Goal: Task Accomplishment & Management: Manage account settings

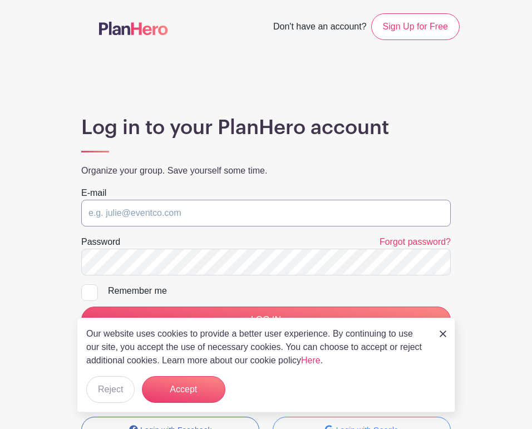
type input "halefamilyschool@gmail.com"
click at [266, 319] on input "LOG IN" at bounding box center [266, 320] width 370 height 27
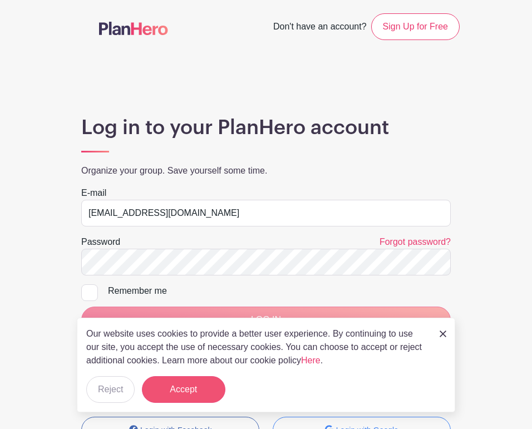
click at [170, 386] on button "Accept" at bounding box center [183, 389] width 83 height 27
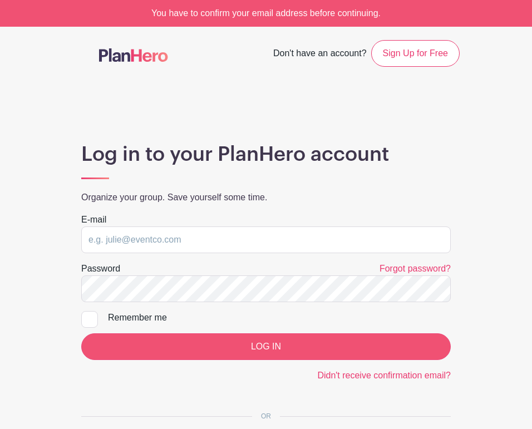
click at [232, 346] on input "LOG IN" at bounding box center [266, 346] width 370 height 27
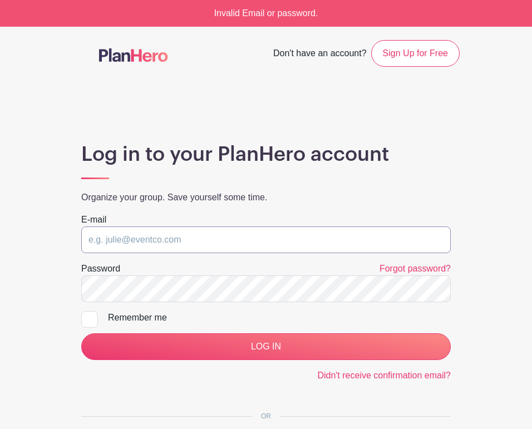
type input "halefamilyschool@gmail.com"
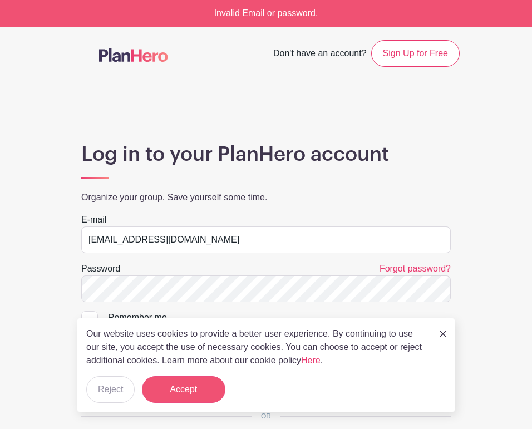
click at [170, 390] on button "Accept" at bounding box center [183, 389] width 83 height 27
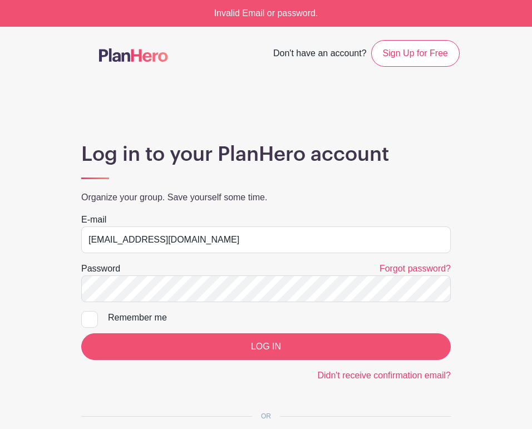
click at [196, 348] on input "LOG IN" at bounding box center [266, 346] width 370 height 27
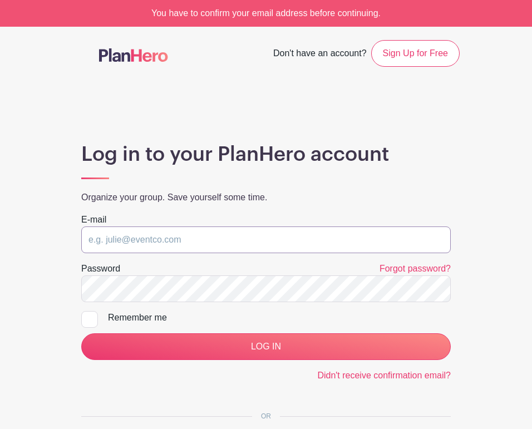
type input "[EMAIL_ADDRESS][DOMAIN_NAME]"
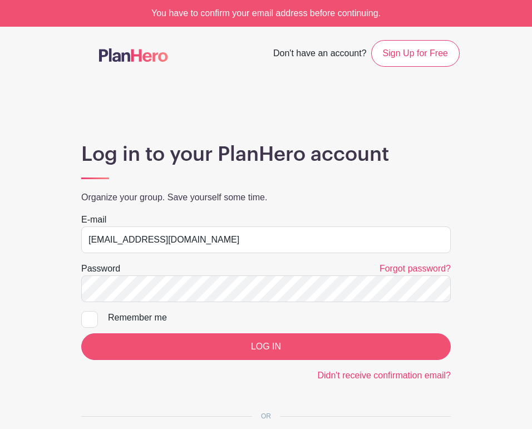
click at [135, 337] on input "LOG IN" at bounding box center [266, 346] width 370 height 27
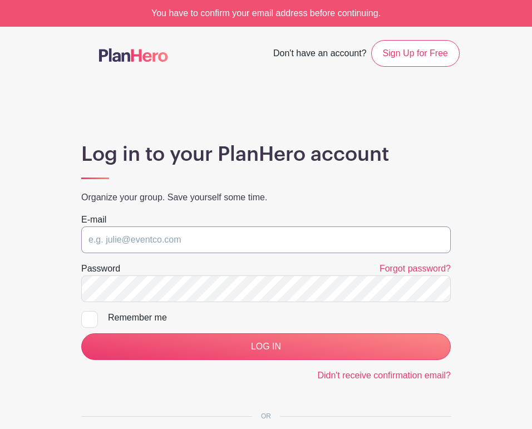
type input "[EMAIL_ADDRESS][DOMAIN_NAME]"
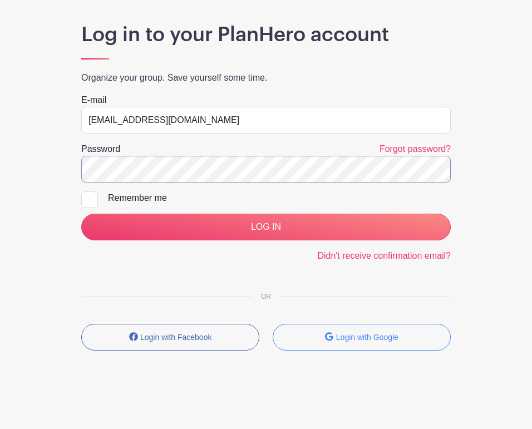
scroll to position [119, 0]
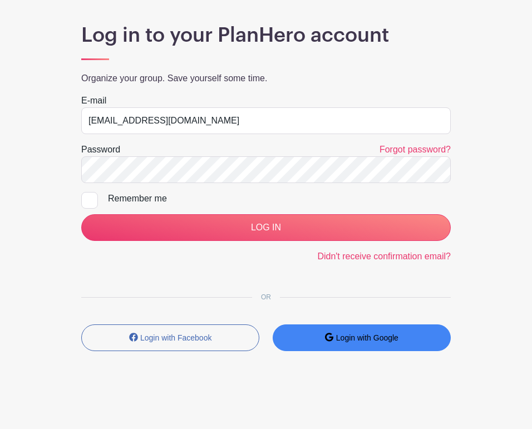
click at [323, 342] on button "Login with Google" at bounding box center [362, 337] width 178 height 27
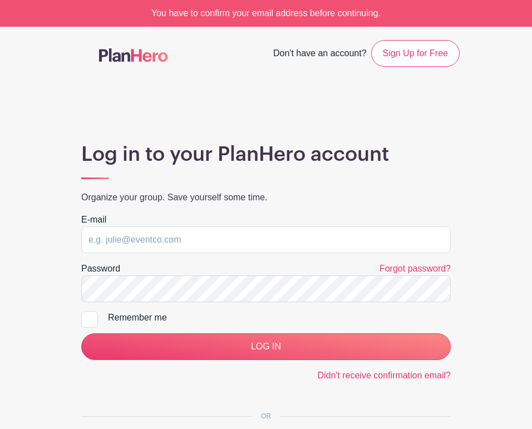
click at [274, 15] on div "You have to confirm your email address before continuing." at bounding box center [266, 13] width 532 height 27
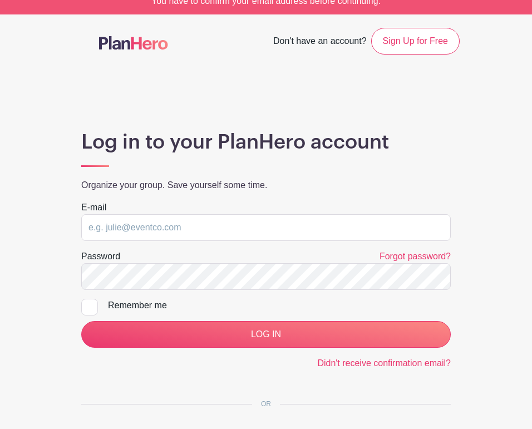
scroll to position [36, 0]
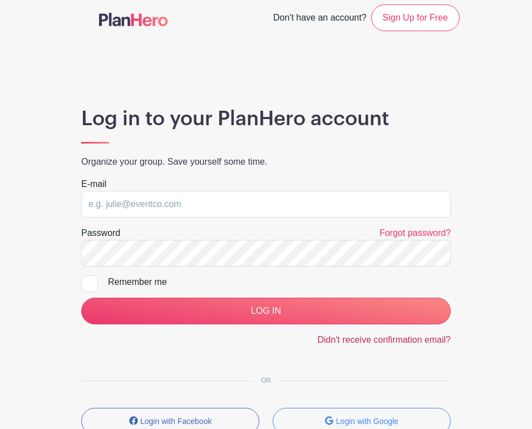
click at [361, 338] on link "Didn't receive confirmation email?" at bounding box center [384, 339] width 134 height 9
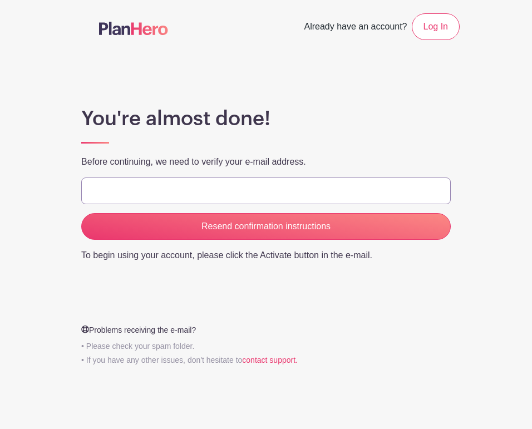
type input "[EMAIL_ADDRESS][DOMAIN_NAME]"
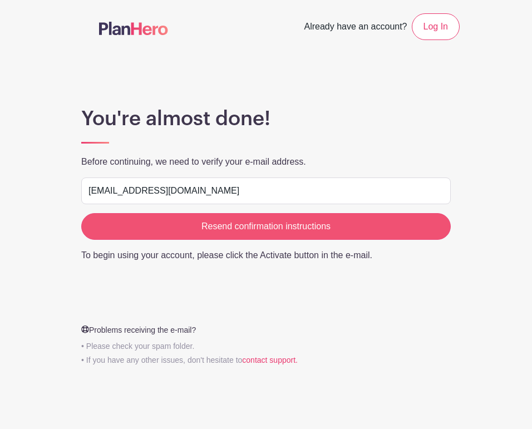
click at [219, 233] on input "Resend confirmation instructions" at bounding box center [266, 226] width 370 height 27
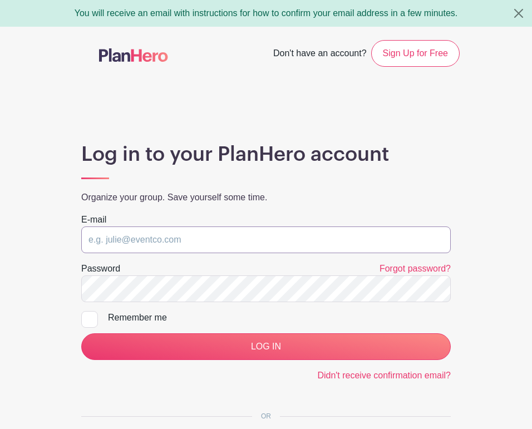
click at [330, 232] on input "email" at bounding box center [266, 239] width 370 height 27
type input "[EMAIL_ADDRESS][DOMAIN_NAME]"
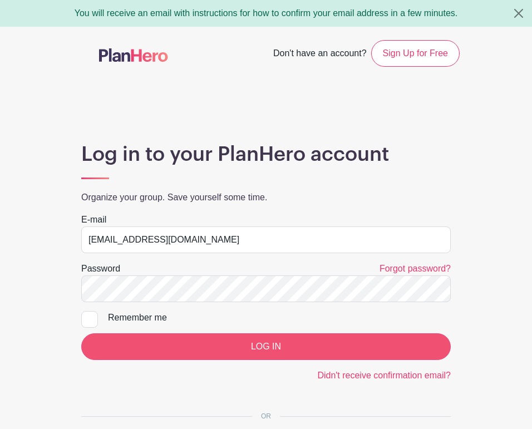
click at [201, 353] on input "LOG IN" at bounding box center [266, 346] width 370 height 27
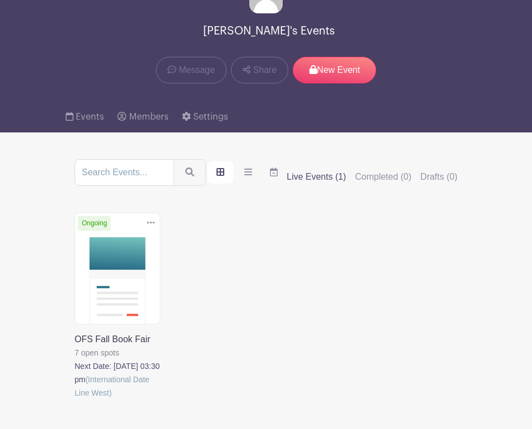
scroll to position [102, 0]
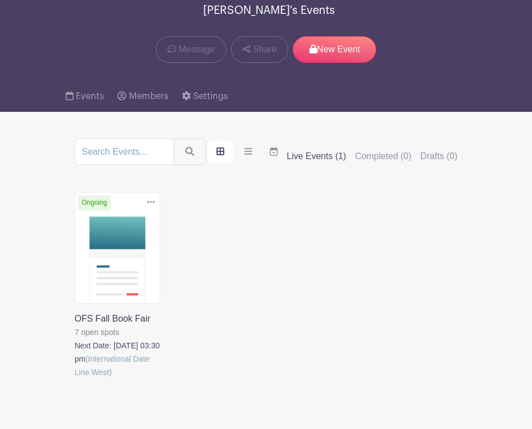
click at [75, 379] on link at bounding box center [75, 379] width 0 height 0
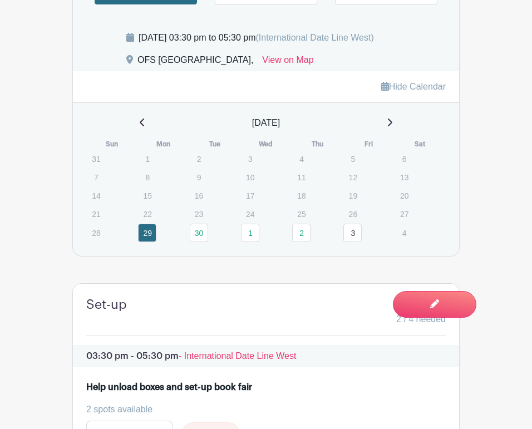
scroll to position [504, 0]
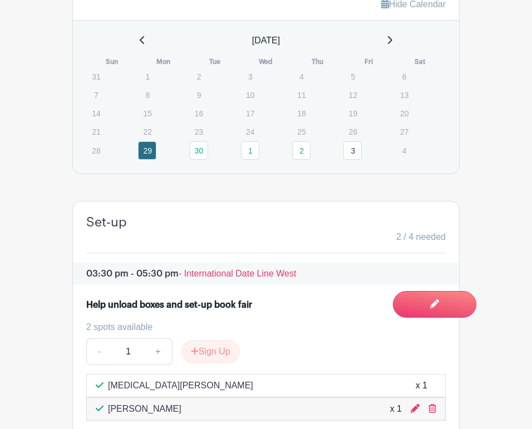
click at [358, 160] on link "3" at bounding box center [352, 150] width 18 height 18
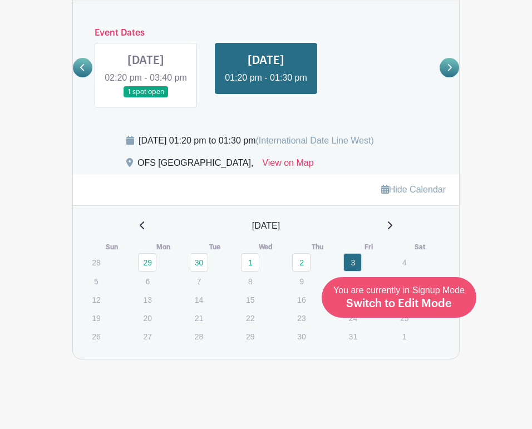
click at [425, 305] on span "Switch to Edit Mode" at bounding box center [399, 303] width 106 height 11
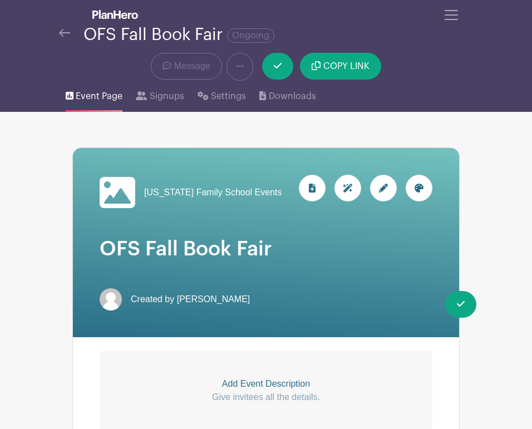
click at [383, 189] on icon at bounding box center [383, 188] width 9 height 9
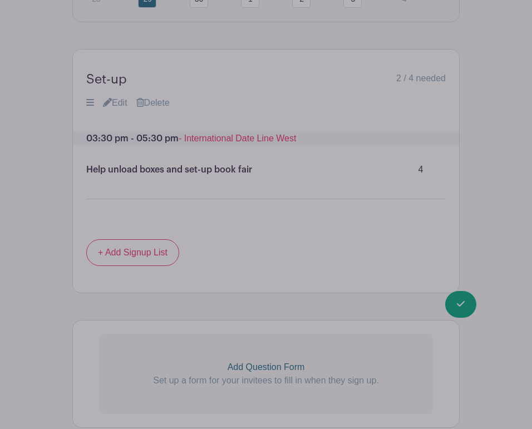
scroll to position [1099, 0]
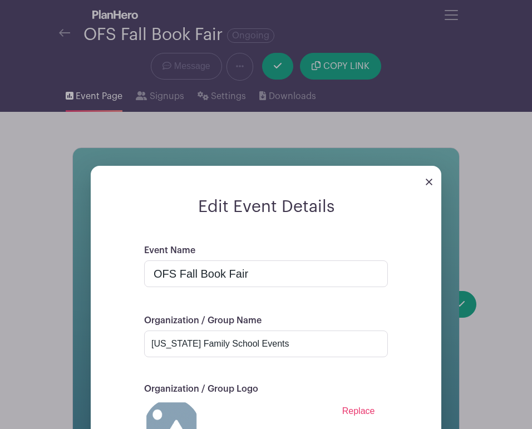
scroll to position [0, 0]
click at [430, 178] on link at bounding box center [429, 180] width 7 height 9
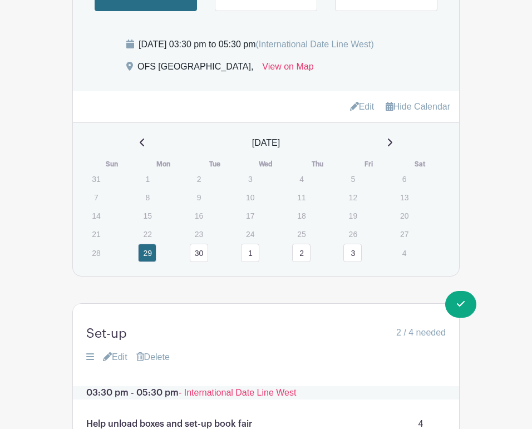
scroll to position [682, 0]
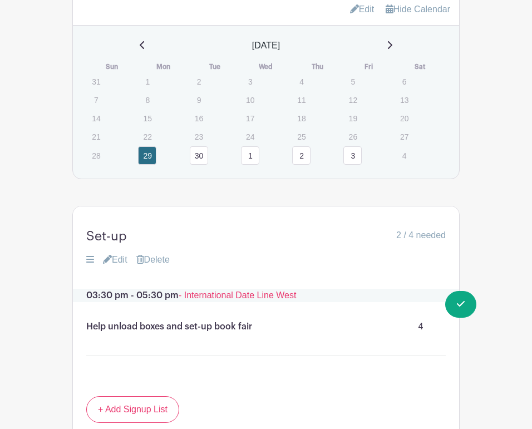
click at [358, 165] on link "3" at bounding box center [352, 155] width 18 height 18
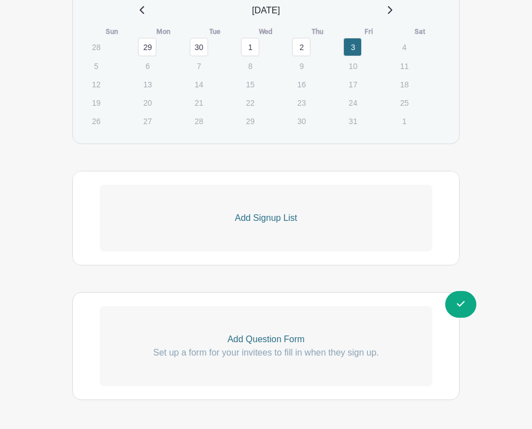
scroll to position [718, 0]
click at [307, 55] on link "2" at bounding box center [301, 46] width 18 height 18
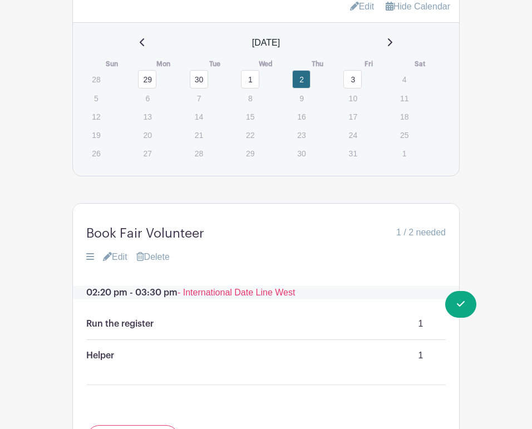
scroll to position [667, 0]
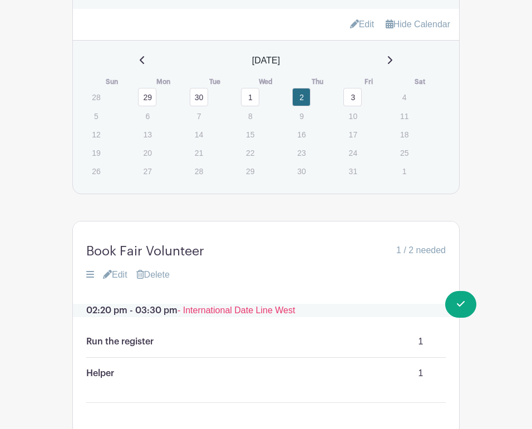
click at [356, 106] on link "3" at bounding box center [352, 97] width 18 height 18
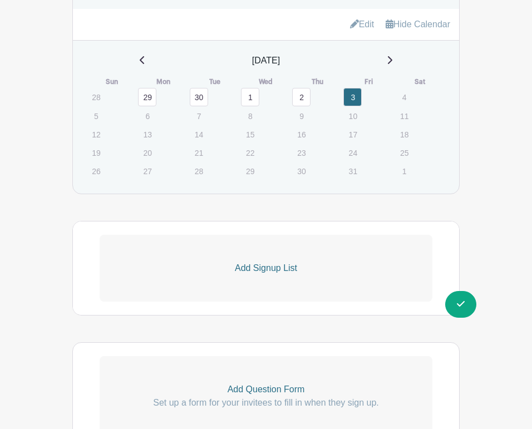
click at [262, 275] on p "Add Signup List" at bounding box center [266, 268] width 333 height 13
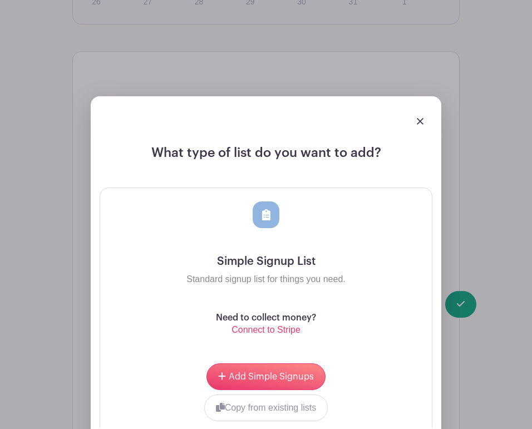
scroll to position [1000, 0]
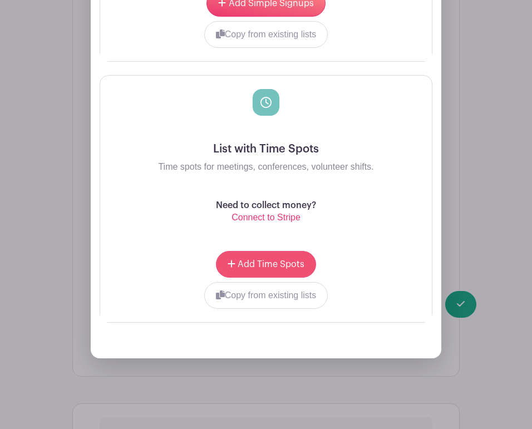
click at [269, 269] on span "Add Time Spots" at bounding box center [271, 264] width 67 height 9
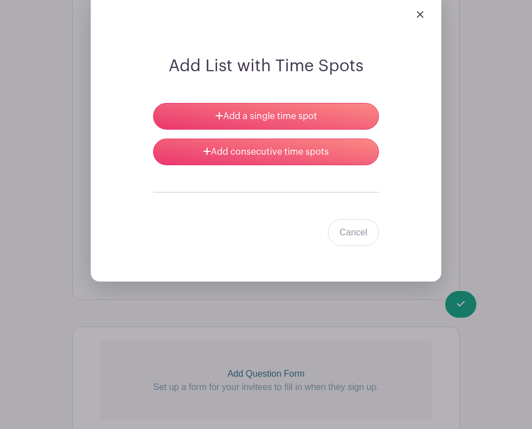
scroll to position [988, 0]
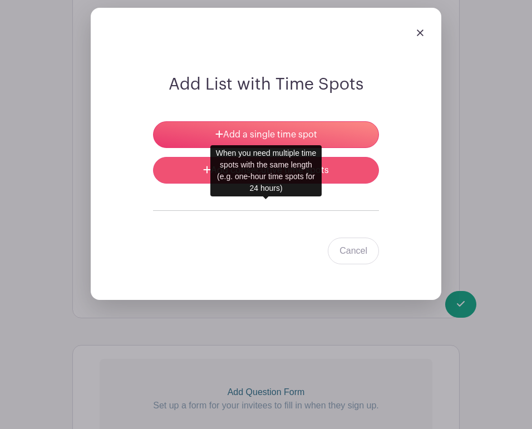
click at [316, 184] on link "Add consecutive time spots" at bounding box center [266, 170] width 226 height 27
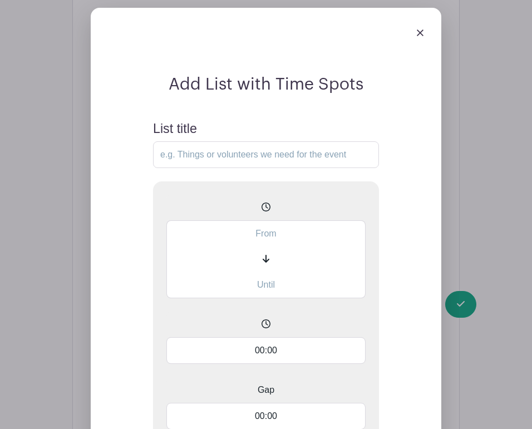
click at [269, 247] on input "text" at bounding box center [265, 233] width 199 height 26
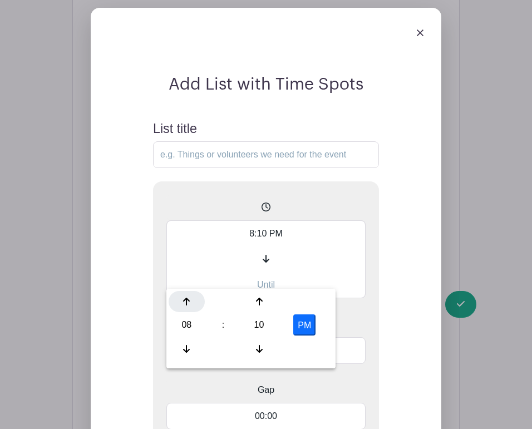
click at [181, 306] on div at bounding box center [187, 301] width 36 height 21
click at [257, 345] on icon at bounding box center [259, 348] width 7 height 9
click at [184, 297] on icon at bounding box center [186, 301] width 7 height 9
click at [259, 349] on icon at bounding box center [259, 349] width 7 height 8
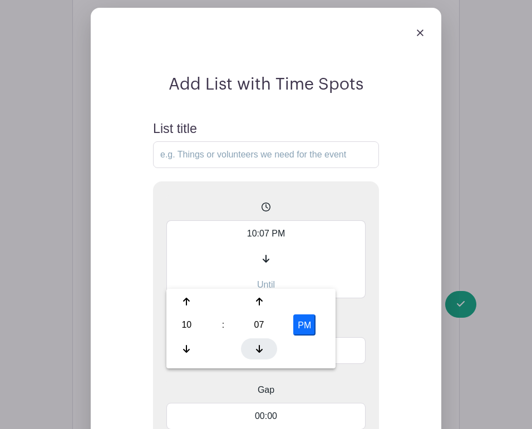
click at [259, 349] on icon at bounding box center [259, 349] width 7 height 8
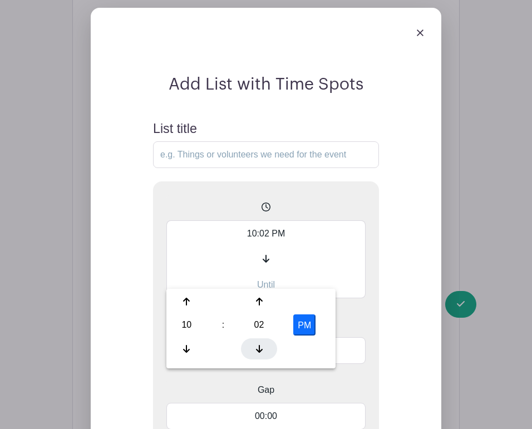
click at [259, 349] on icon at bounding box center [259, 349] width 7 height 8
click at [301, 330] on button "PM" at bounding box center [304, 324] width 22 height 21
type input "10:00 AM"
click at [328, 247] on input "10:00 AM" at bounding box center [265, 233] width 199 height 26
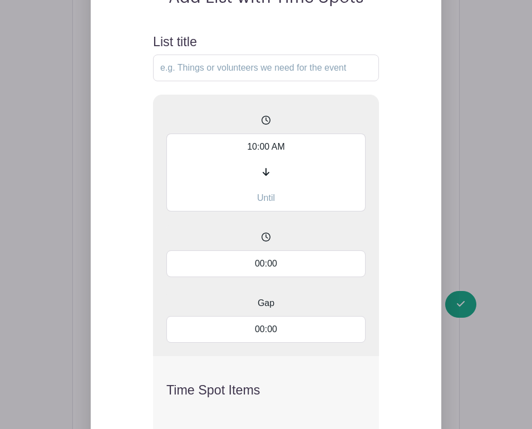
scroll to position [1103, 0]
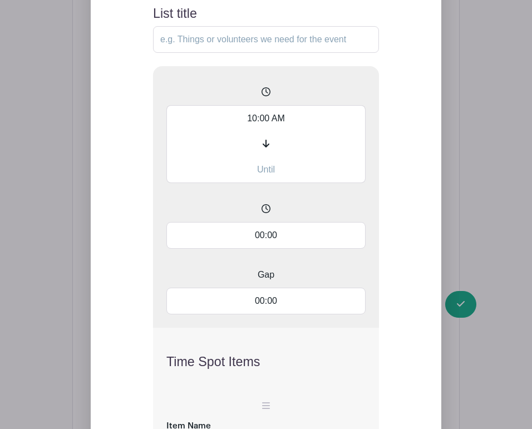
click at [258, 249] on input "00:00" at bounding box center [265, 235] width 199 height 27
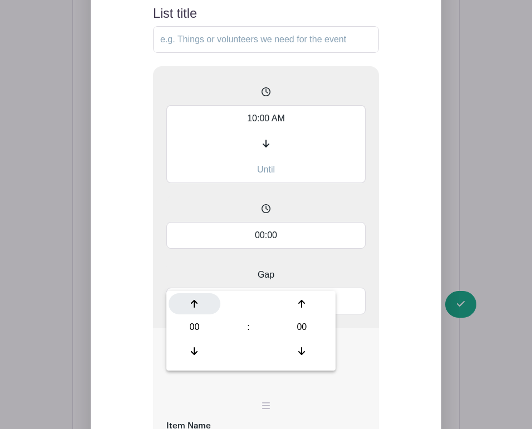
click at [193, 314] on div at bounding box center [195, 303] width 52 height 21
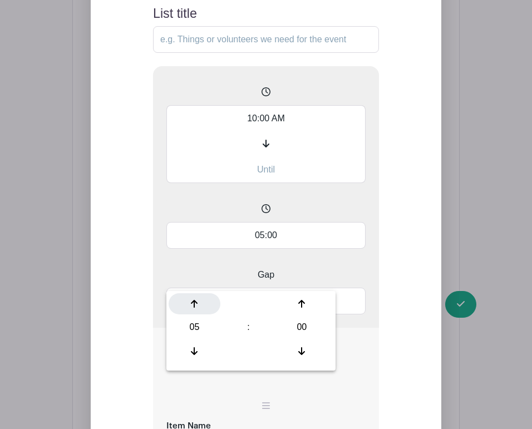
click at [193, 314] on div at bounding box center [195, 303] width 52 height 21
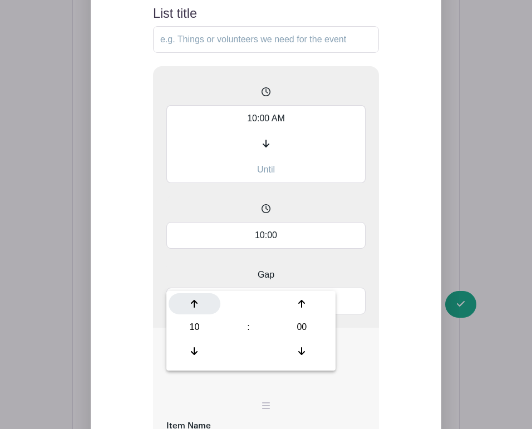
click at [193, 314] on div at bounding box center [195, 303] width 52 height 21
type input "11:00"
click at [163, 268] on div "10:00 AM 11:00 Gap 00:00" at bounding box center [266, 197] width 226 height 262
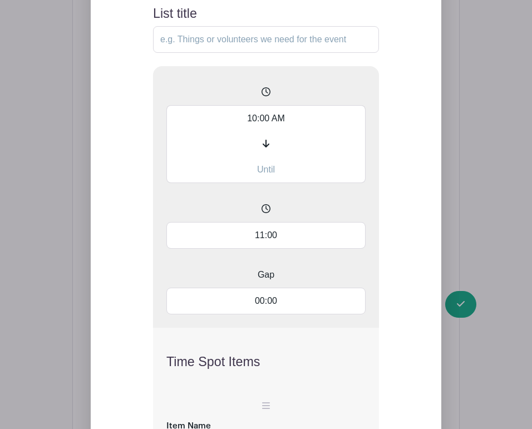
click at [284, 314] on input "00:00" at bounding box center [265, 301] width 199 height 27
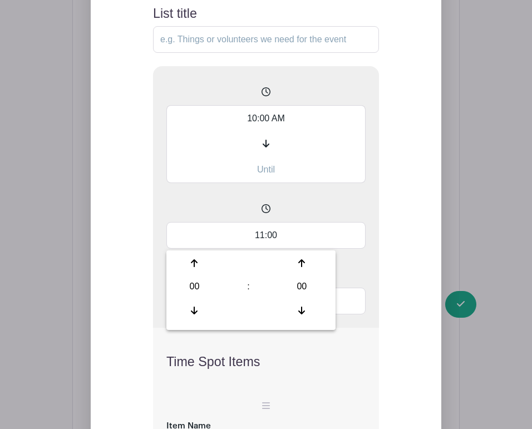
click at [263, 131] on input "10:00 AM" at bounding box center [265, 118] width 199 height 26
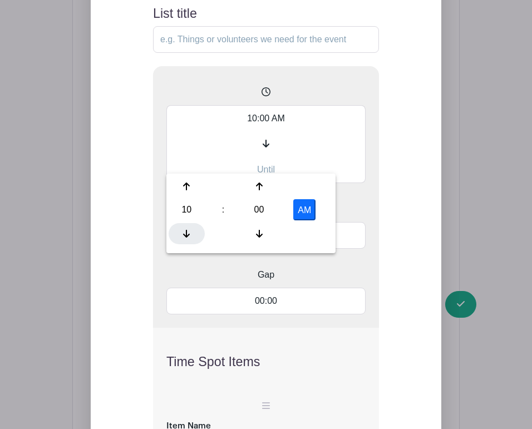
click at [191, 228] on div at bounding box center [187, 233] width 36 height 21
click at [264, 229] on div at bounding box center [259, 233] width 36 height 21
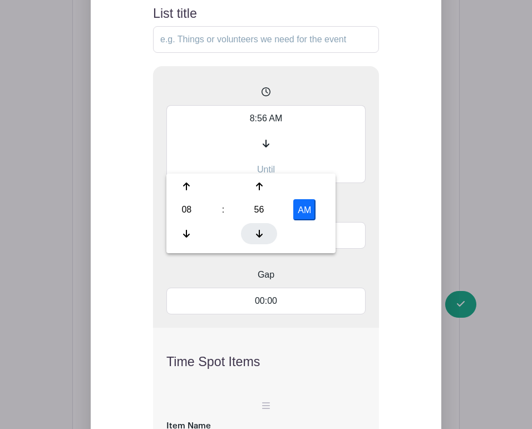
click at [264, 229] on div at bounding box center [259, 233] width 36 height 21
click at [260, 184] on icon at bounding box center [259, 187] width 7 height 8
click at [376, 194] on div "8:55 AM 11:00 Gap 00:00" at bounding box center [266, 197] width 226 height 262
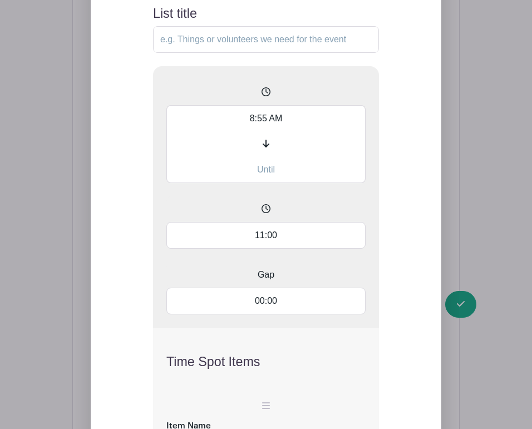
click at [252, 131] on input "8:55 AM" at bounding box center [265, 118] width 199 height 26
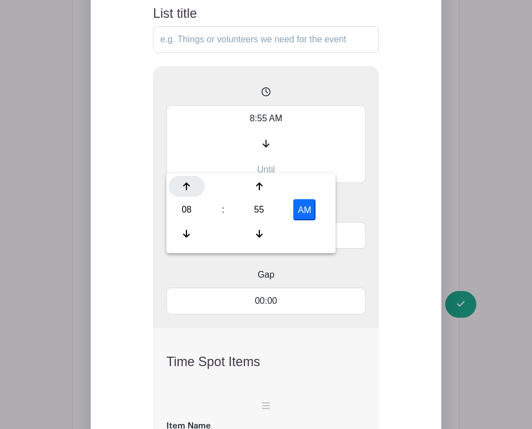
click at [192, 183] on div at bounding box center [187, 186] width 36 height 21
type input "9:55 AM"
click at [144, 232] on div "Add List with Time Spots List title 9:55 AM 11:00 Gap 00:00 Time Spot Items Ite…" at bounding box center [265, 315] width 279 height 713
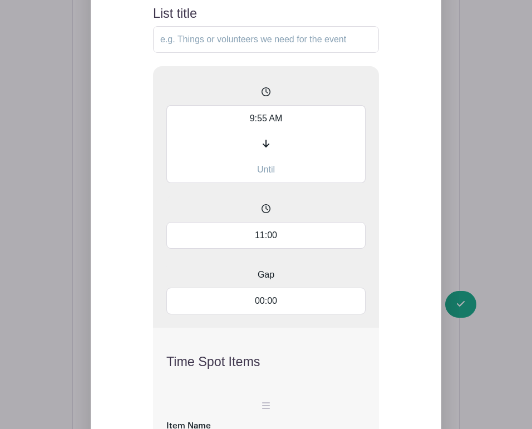
click at [270, 249] on input "11:00" at bounding box center [265, 235] width 199 height 27
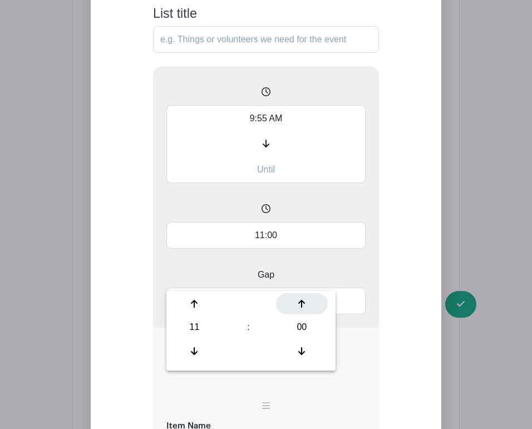
click at [305, 311] on div at bounding box center [302, 303] width 52 height 21
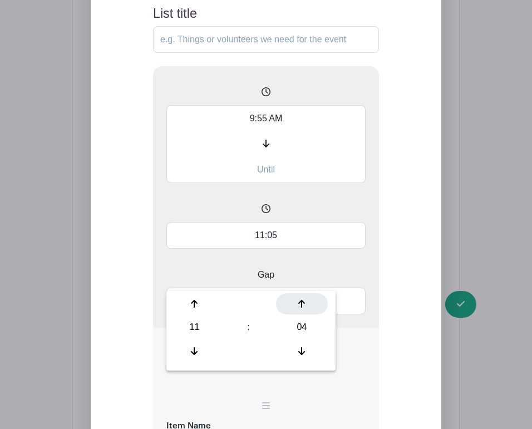
click at [305, 311] on div at bounding box center [302, 303] width 52 height 21
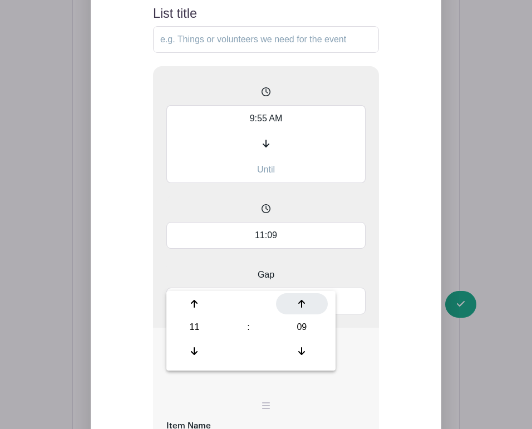
type input "11:10"
click at [370, 304] on div "9:55 AM 11:10 Gap 00:00" at bounding box center [266, 197] width 226 height 262
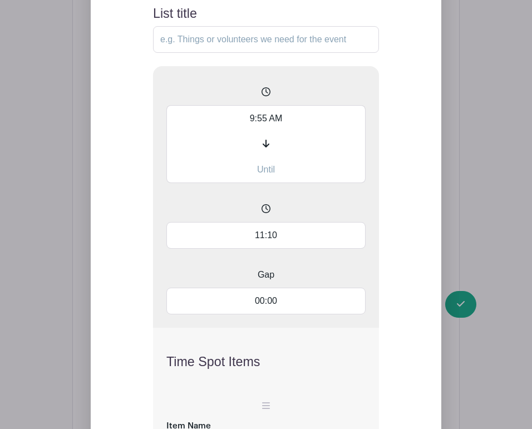
click at [271, 314] on input "00:00" at bounding box center [265, 301] width 199 height 27
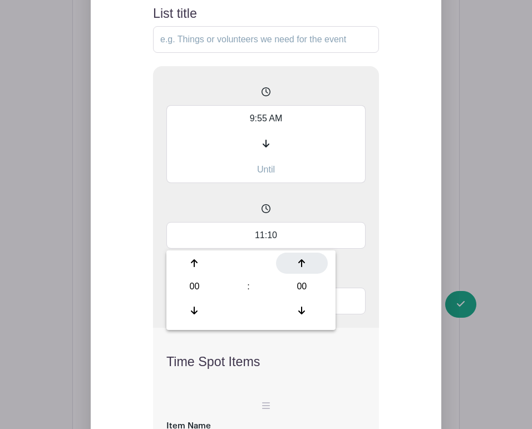
click at [304, 264] on icon at bounding box center [301, 263] width 7 height 9
click at [294, 255] on div at bounding box center [302, 263] width 52 height 21
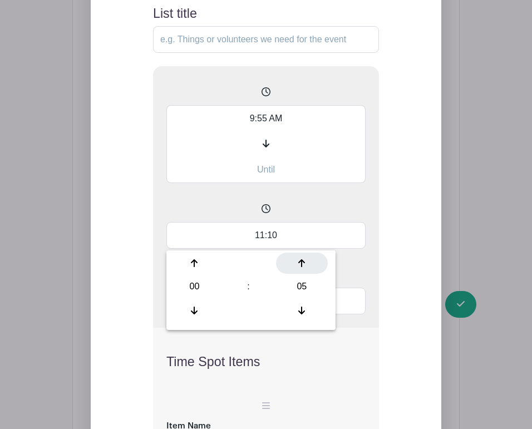
click at [294, 255] on div at bounding box center [302, 263] width 52 height 21
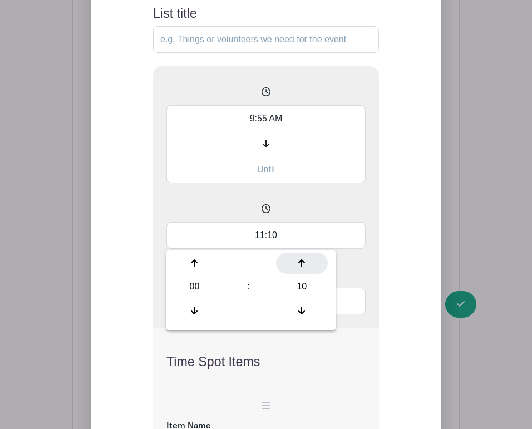
click at [294, 255] on div at bounding box center [302, 263] width 52 height 21
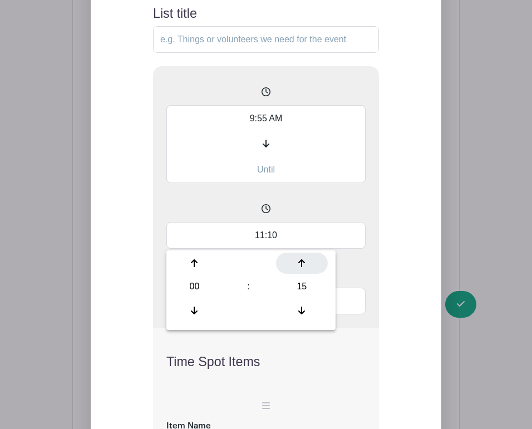
click at [294, 255] on div at bounding box center [302, 263] width 52 height 21
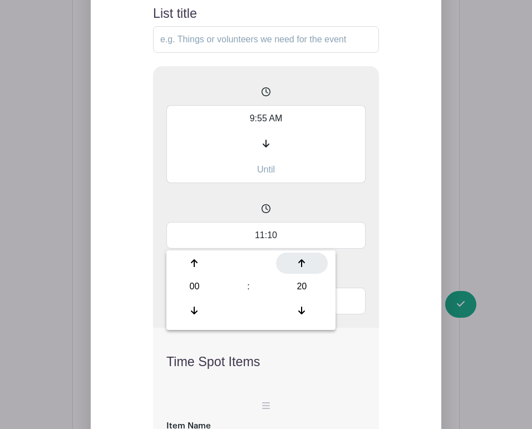
click at [294, 255] on div at bounding box center [302, 263] width 52 height 21
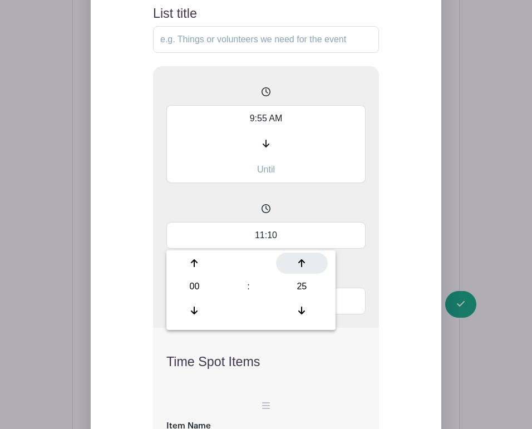
click at [294, 255] on div at bounding box center [302, 263] width 52 height 21
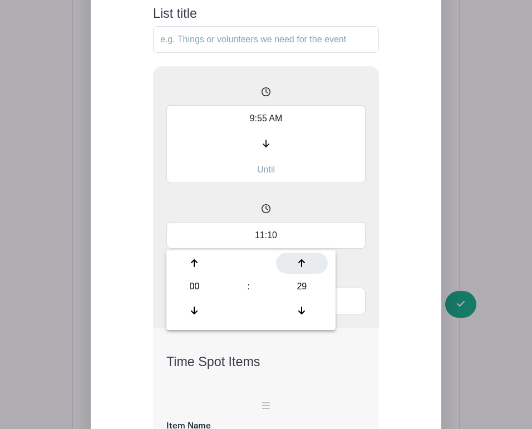
click at [294, 255] on div at bounding box center [302, 263] width 52 height 21
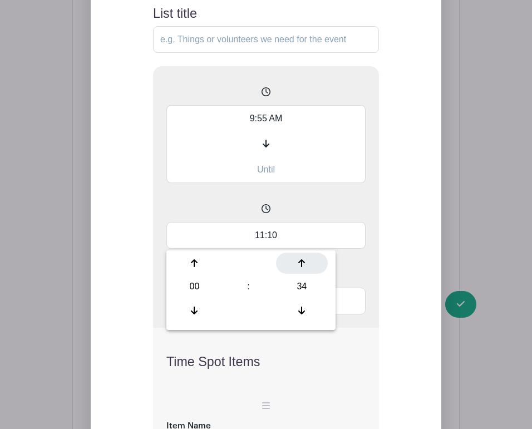
click at [294, 255] on div at bounding box center [302, 263] width 52 height 21
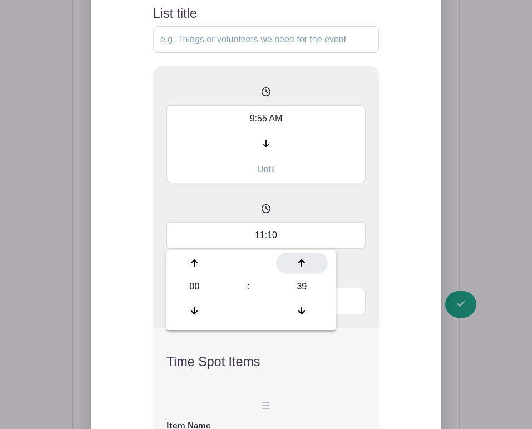
type input "00:40"
click at [383, 222] on div "Add List with Time Spots List title 9:55 AM 11:10 Gap 00:40 Time Spot Items Ite…" at bounding box center [265, 315] width 279 height 713
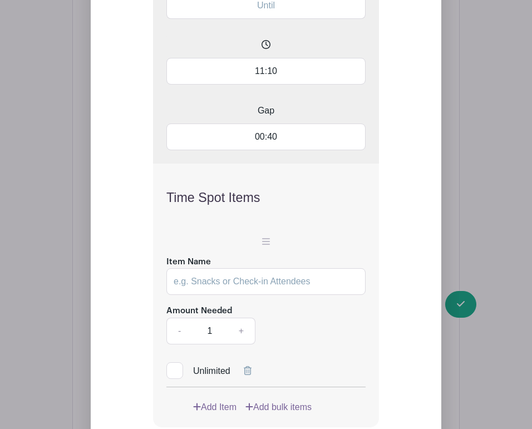
scroll to position [1305, 0]
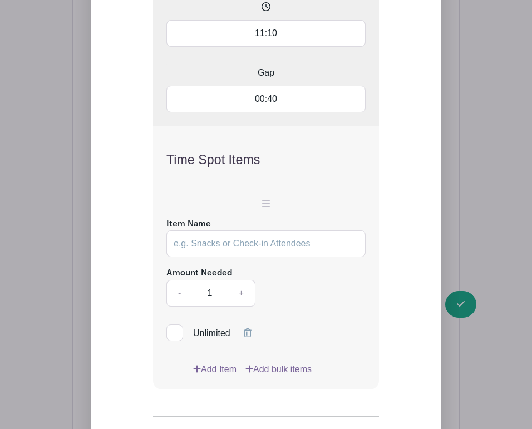
click at [277, 257] on input "Item Name" at bounding box center [265, 243] width 199 height 27
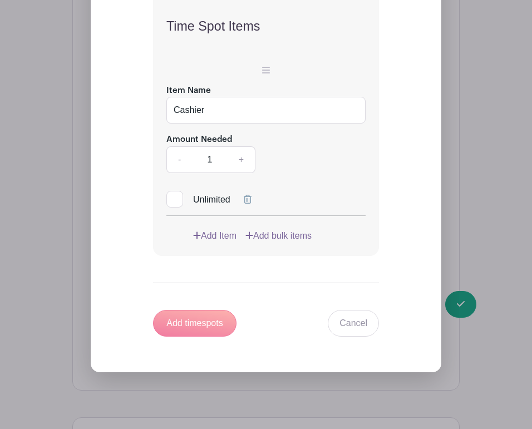
scroll to position [1435, 0]
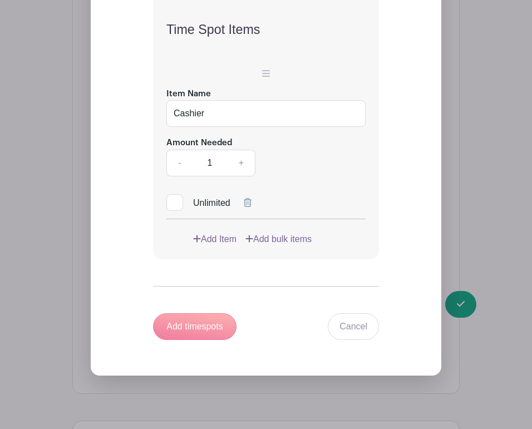
type input "Cashier"
click at [219, 246] on link "Add Item" at bounding box center [214, 239] width 43 height 13
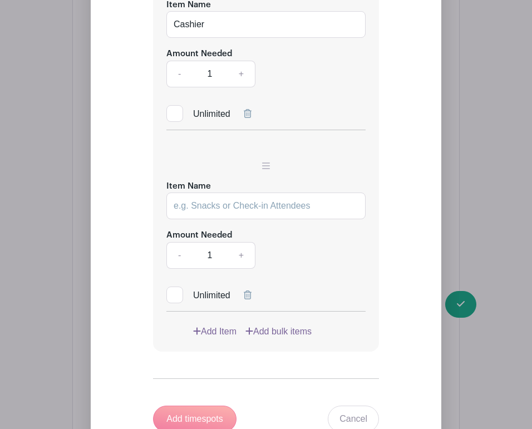
click at [204, 219] on input "Item Name" at bounding box center [265, 206] width 199 height 27
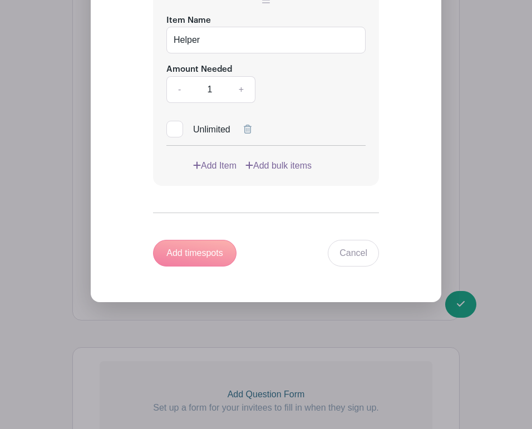
scroll to position [1604, 0]
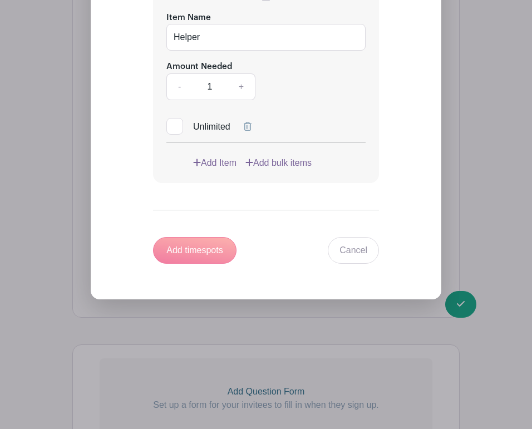
type input "Helper"
click at [204, 264] on div "Add timespots" at bounding box center [194, 250] width 83 height 27
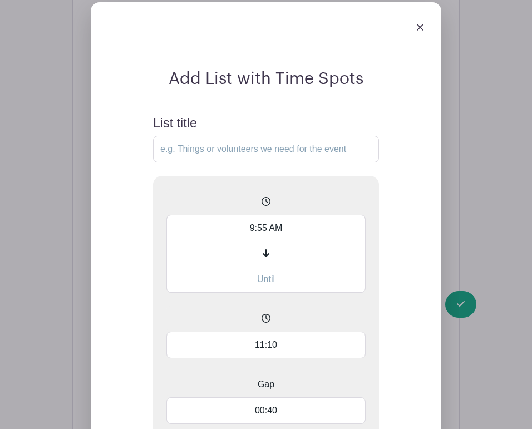
scroll to position [902, 0]
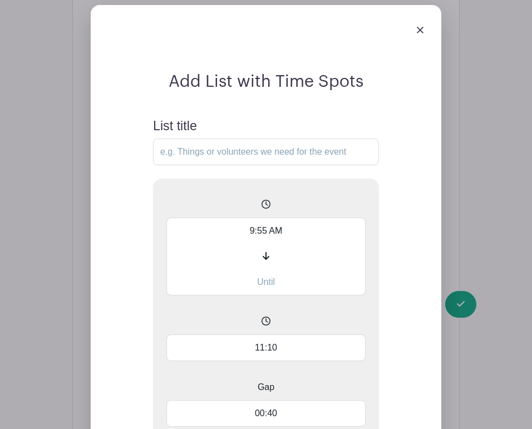
click at [206, 165] on input "List title" at bounding box center [266, 152] width 226 height 27
type input "V"
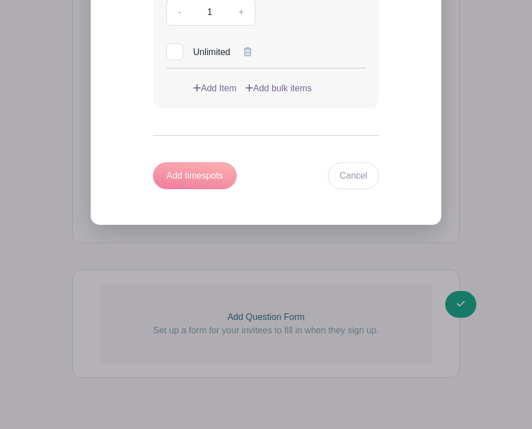
scroll to position [1682, 0]
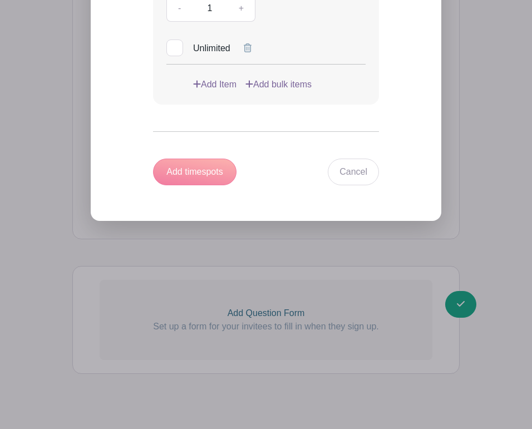
type input "Book Fair Volunteers"
click at [215, 185] on div "Add timespots" at bounding box center [194, 172] width 83 height 27
click at [206, 185] on div "Add timespots" at bounding box center [194, 172] width 83 height 27
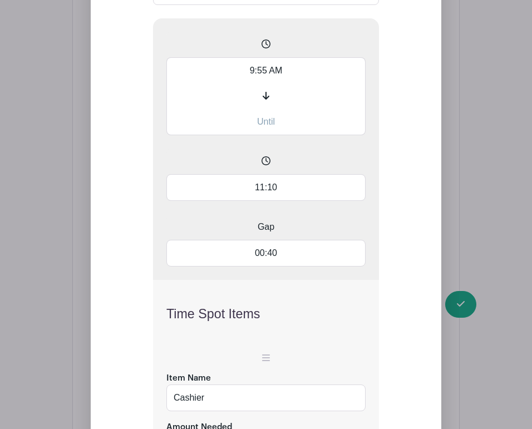
scroll to position [1061, 0]
click at [262, 84] on input "9:55 AM" at bounding box center [265, 71] width 199 height 26
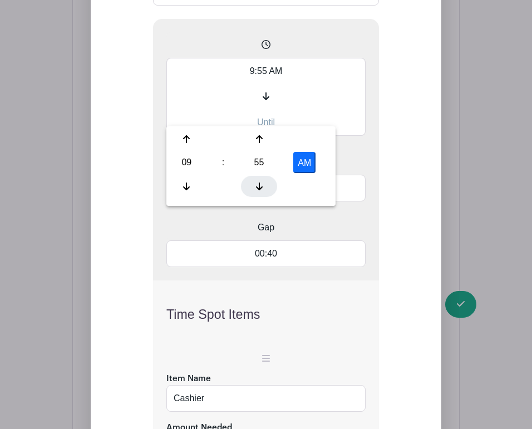
click at [257, 182] on icon at bounding box center [259, 186] width 7 height 9
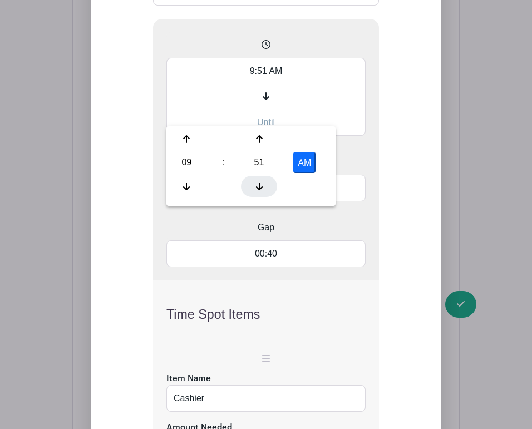
type input "9:50 AM"
click at [362, 175] on span at bounding box center [265, 162] width 199 height 26
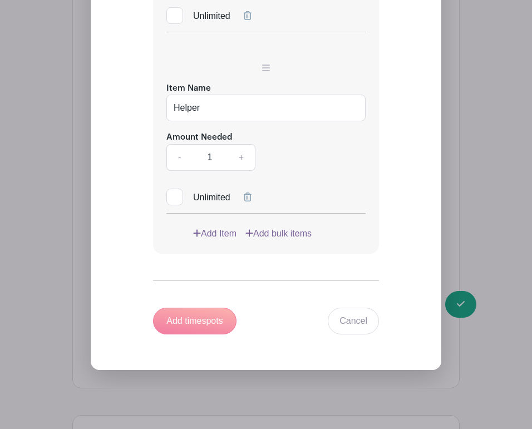
scroll to position [1651, 0]
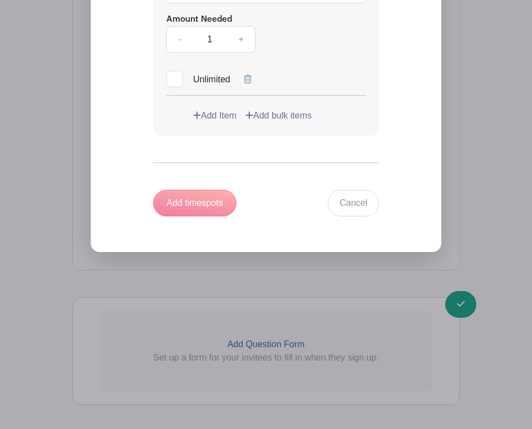
click at [209, 216] on div "Add timespots" at bounding box center [194, 203] width 83 height 27
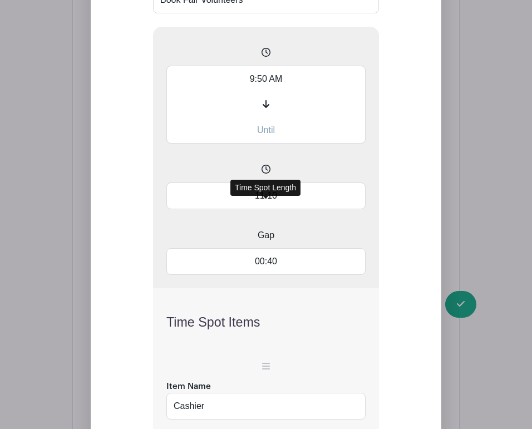
scroll to position [1055, 0]
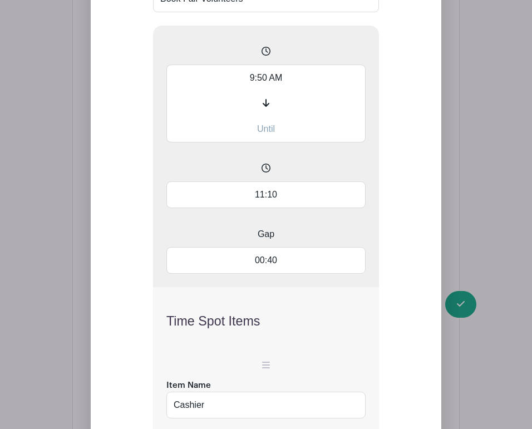
click at [273, 274] on input "00:40" at bounding box center [265, 260] width 199 height 27
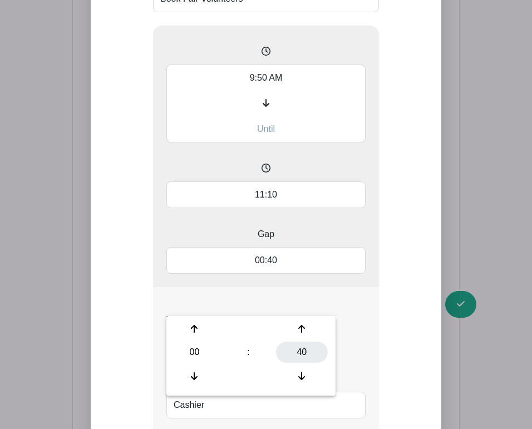
click at [304, 356] on div "40" at bounding box center [302, 352] width 52 height 21
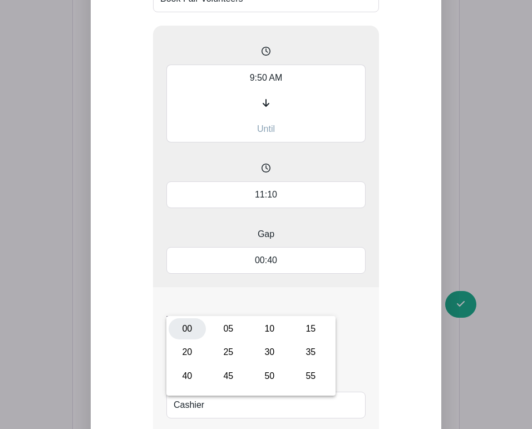
click at [194, 328] on div "00" at bounding box center [187, 328] width 37 height 21
type input "00:00"
click at [131, 298] on div "Add List with Time Spots List title Book Fair Volunteers 9:50 AM 11:10 Gap 00:0…" at bounding box center [265, 366] width 279 height 894
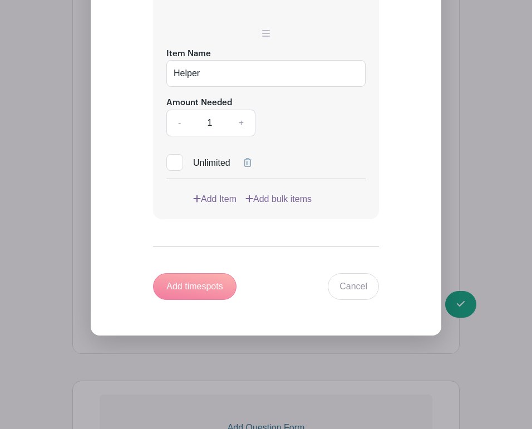
scroll to position [1571, 0]
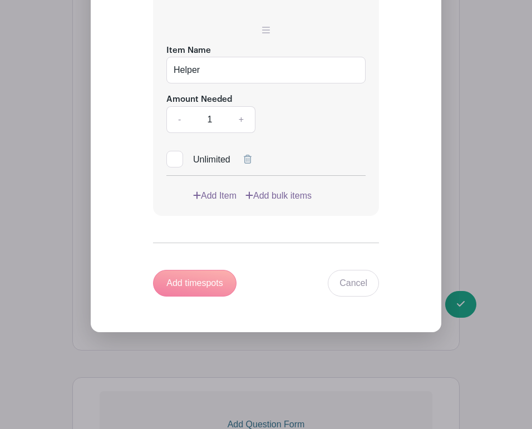
click at [189, 297] on div "Add timespots" at bounding box center [194, 283] width 83 height 27
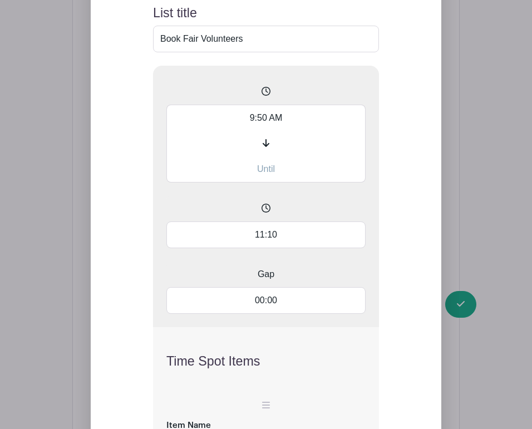
scroll to position [1013, 0]
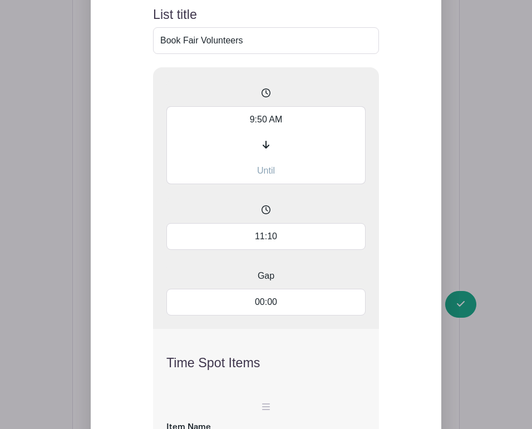
click at [278, 250] on input "11:10" at bounding box center [265, 236] width 199 height 27
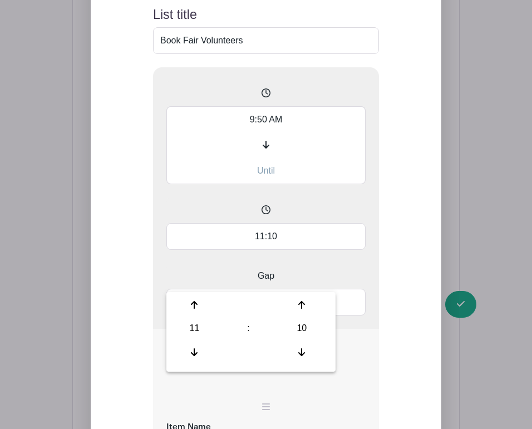
click at [362, 250] on input "11:10" at bounding box center [265, 236] width 199 height 27
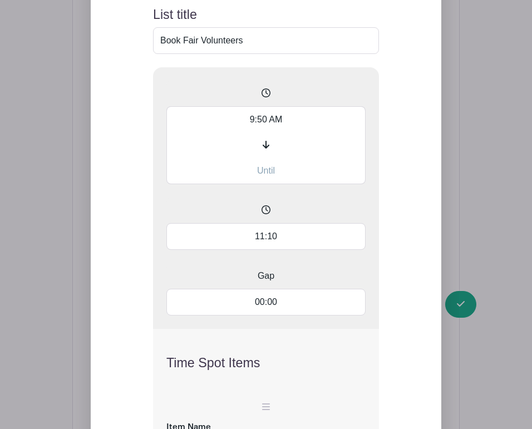
click at [270, 184] on input "text" at bounding box center [265, 171] width 199 height 26
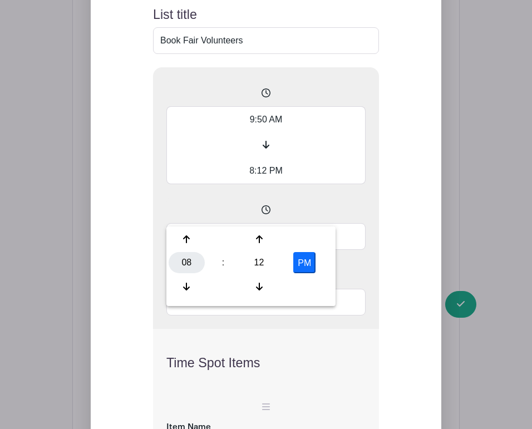
click at [188, 259] on div "08" at bounding box center [187, 262] width 36 height 21
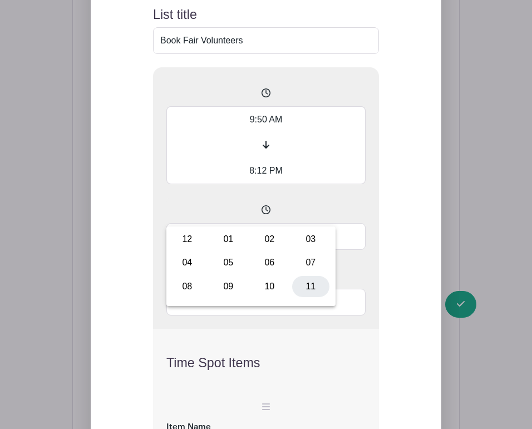
click at [308, 280] on div "11" at bounding box center [310, 286] width 37 height 21
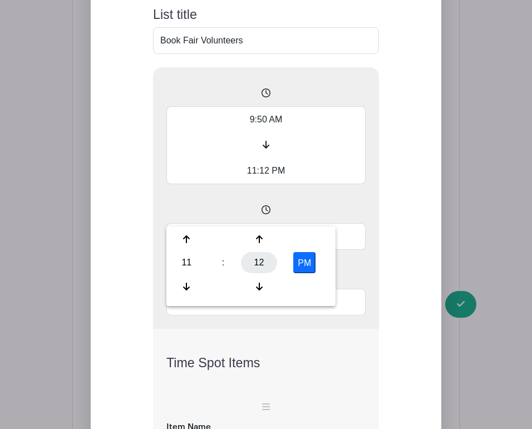
click at [255, 262] on div "12" at bounding box center [259, 262] width 36 height 21
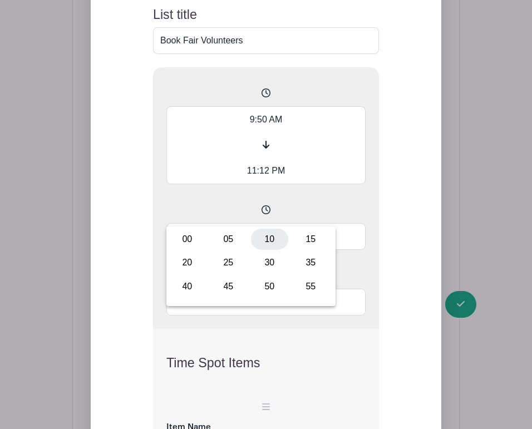
click at [268, 242] on div "10" at bounding box center [269, 239] width 37 height 21
type input "11:10 PM"
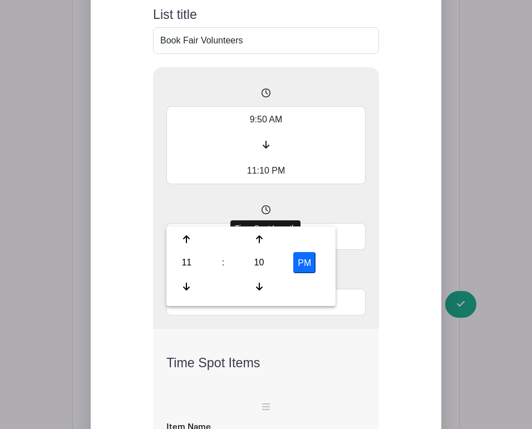
click at [348, 223] on span at bounding box center [265, 211] width 199 height 26
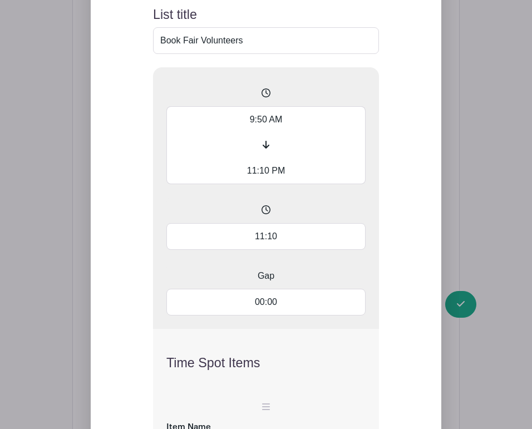
click at [262, 250] on input "11:10" at bounding box center [265, 236] width 199 height 27
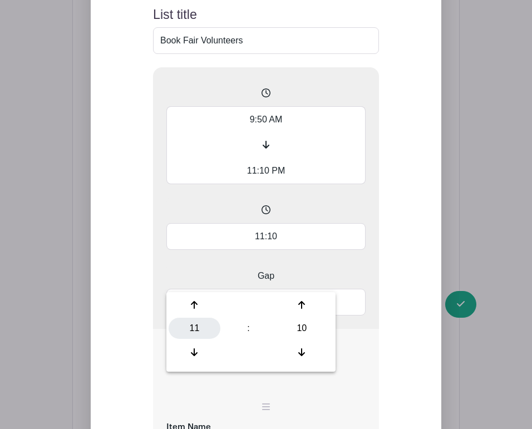
click at [195, 326] on div "11" at bounding box center [195, 328] width 52 height 21
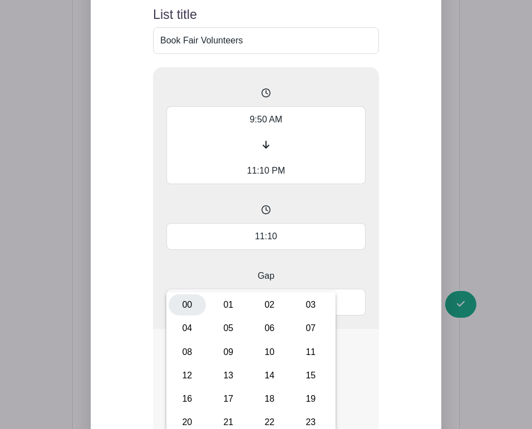
click at [191, 306] on div "00" at bounding box center [187, 304] width 37 height 21
type input "00:10"
type input "Add 80 timespots"
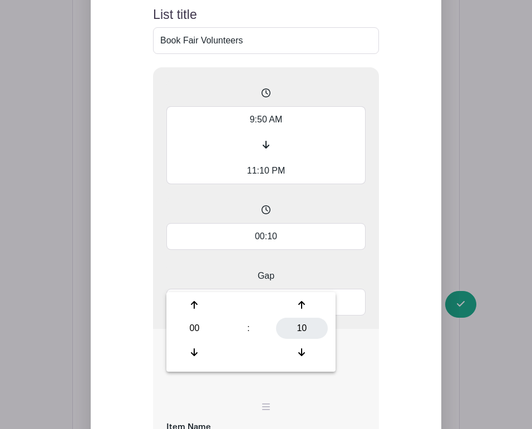
click at [301, 324] on div "10" at bounding box center [302, 328] width 52 height 21
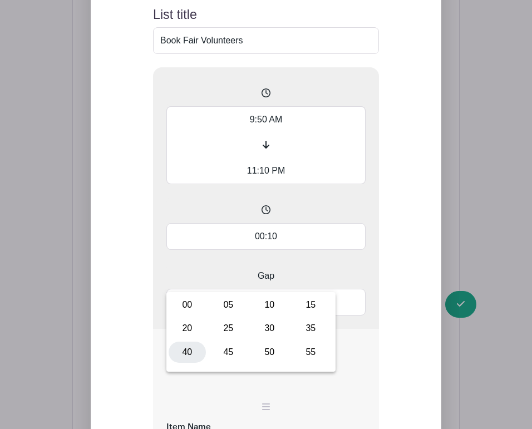
click at [190, 353] on div "40" at bounding box center [187, 352] width 37 height 21
type input "00:40"
type input "Add 20 timespots"
click at [205, 250] on input "00:40" at bounding box center [265, 236] width 199 height 27
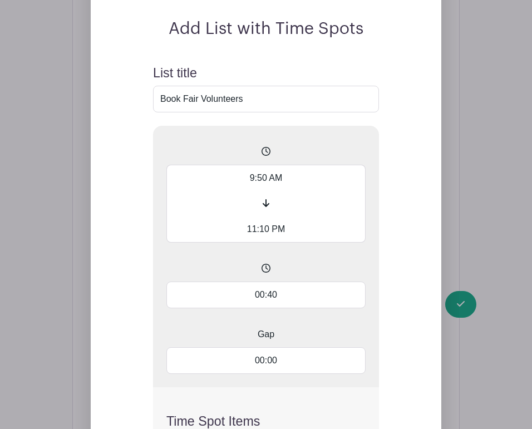
scroll to position [994, 0]
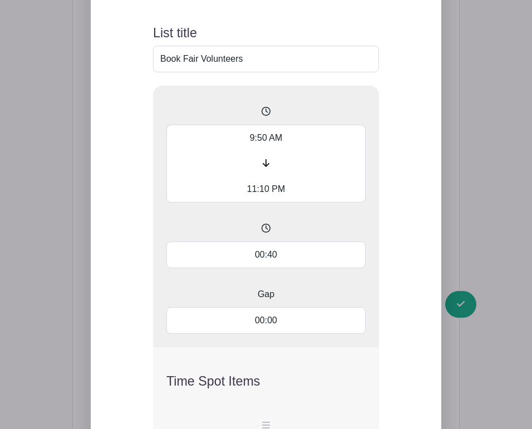
click at [282, 203] on input "11:10 PM" at bounding box center [265, 189] width 199 height 26
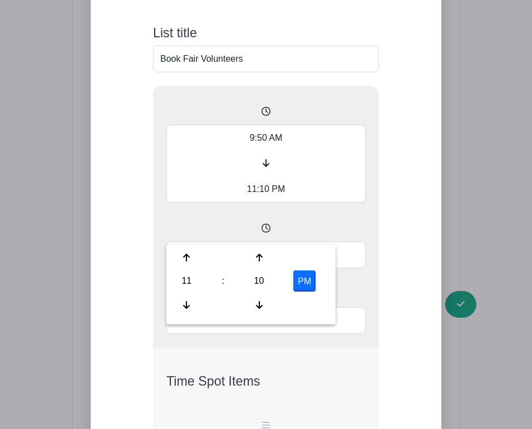
click at [294, 282] on button "PM" at bounding box center [304, 280] width 22 height 21
type input "11:10 AM"
type input "Add 2 timespots"
click at [348, 268] on input "00:40" at bounding box center [265, 255] width 199 height 27
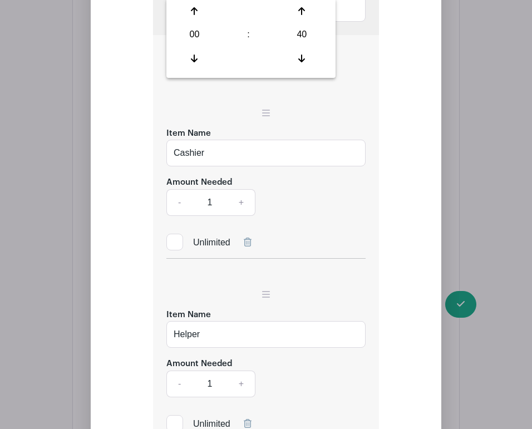
scroll to position [1486, 0]
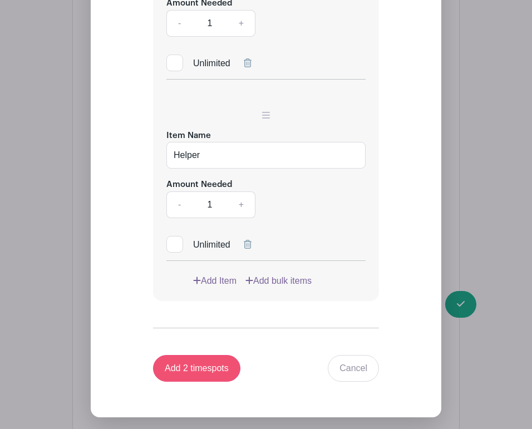
click at [214, 382] on input "Add 2 timespots" at bounding box center [196, 368] width 87 height 27
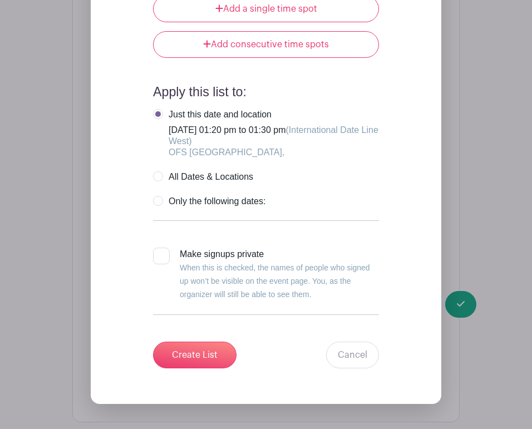
scroll to position [2505, 0]
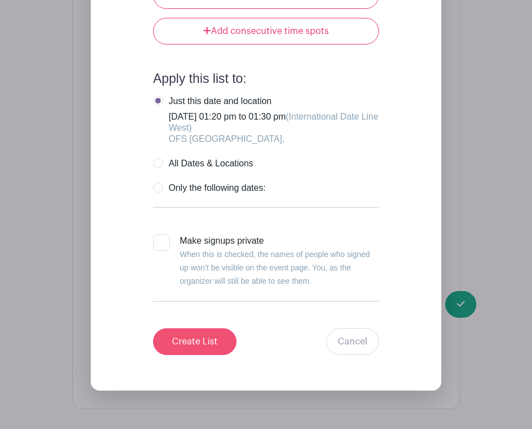
click at [199, 355] on input "Create List" at bounding box center [194, 341] width 83 height 27
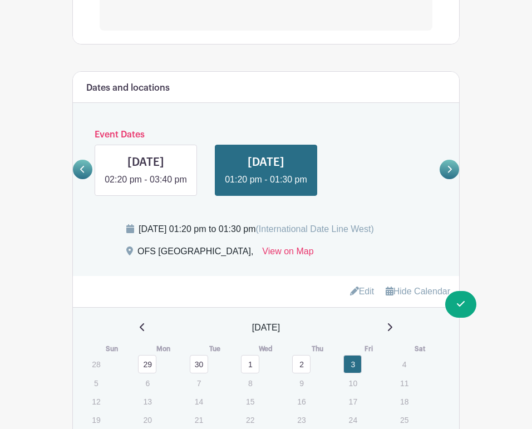
scroll to position [361, 0]
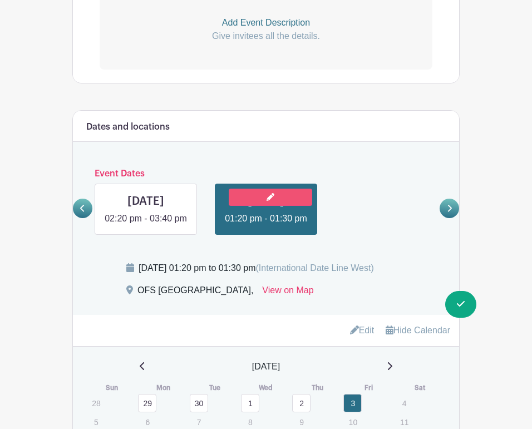
click at [273, 191] on link at bounding box center [270, 197] width 83 height 17
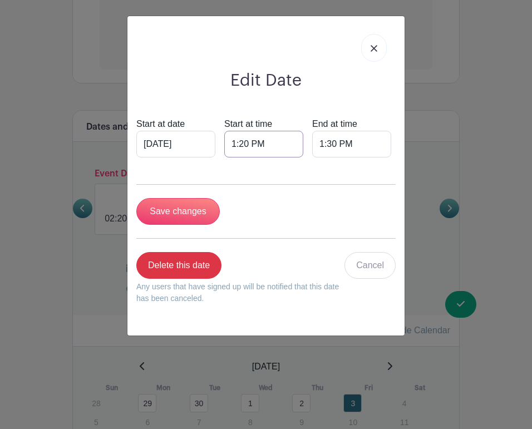
click at [254, 140] on input "1:20 PM" at bounding box center [263, 144] width 79 height 27
click at [272, 131] on input "1:20 PM" at bounding box center [263, 144] width 79 height 27
click at [372, 48] on img at bounding box center [374, 48] width 7 height 7
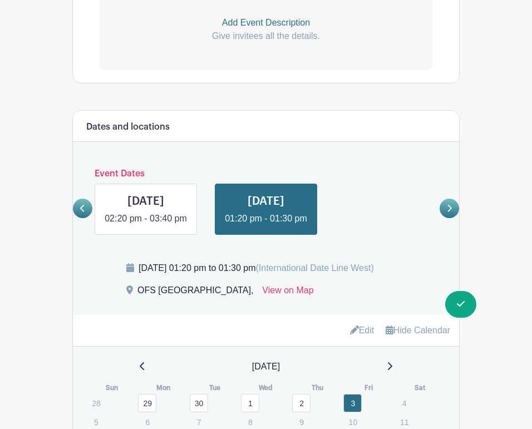
click at [373, 273] on span "(International Date Line West)" at bounding box center [314, 267] width 118 height 9
drag, startPoint x: 343, startPoint y: 299, endPoint x: 352, endPoint y: 311, distance: 14.7
click at [352, 275] on div "[DATE] 01:20 pm to 01:30 pm (International Date Line West)" at bounding box center [256, 268] width 235 height 13
copy span "International Date Line West)"
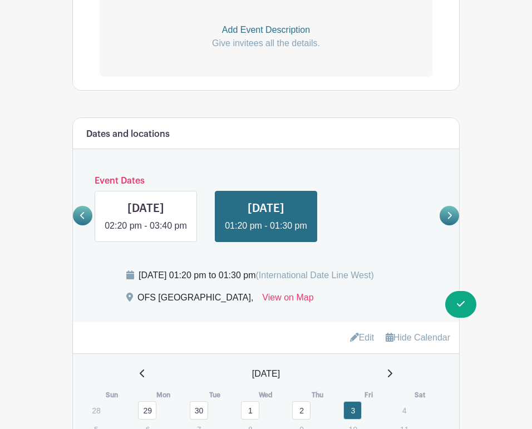
scroll to position [455, 0]
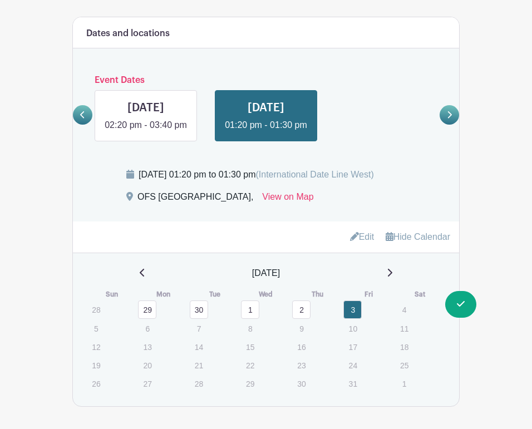
click at [354, 246] on link "Edit" at bounding box center [362, 237] width 24 height 18
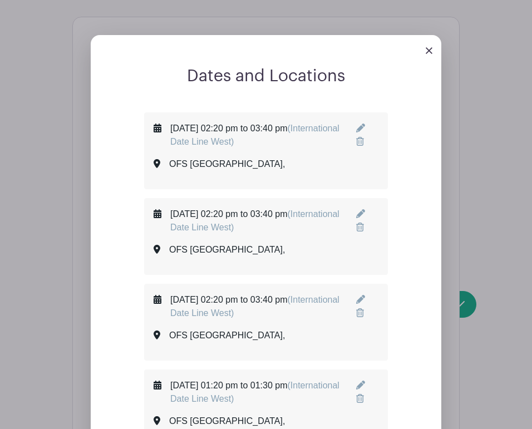
click at [365, 125] on icon at bounding box center [360, 128] width 9 height 9
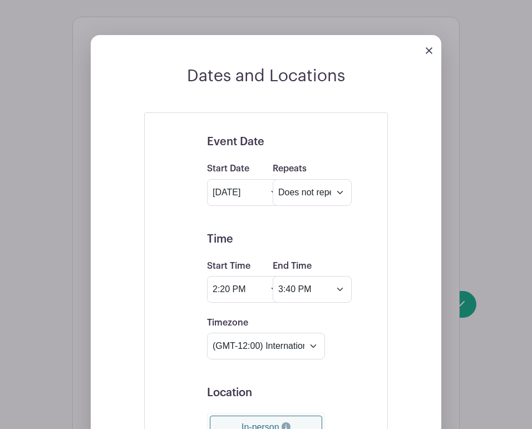
scroll to position [489, 0]
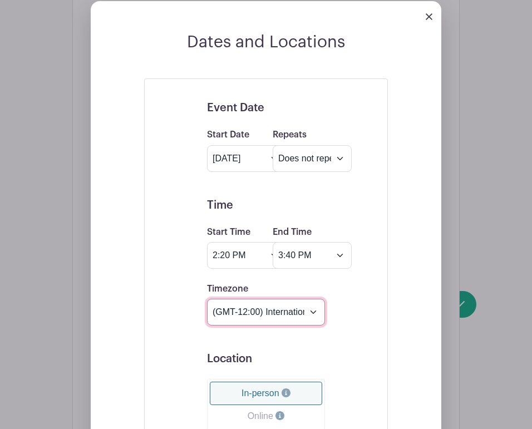
select select "Pacific Time ([GEOGRAPHIC_DATA] & [GEOGRAPHIC_DATA])"
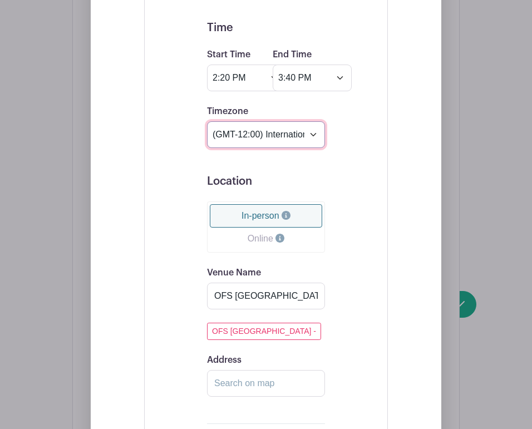
scroll to position [779, 0]
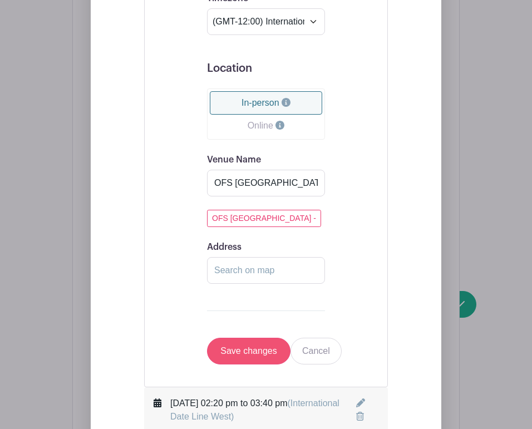
click at [255, 361] on input "Save changes" at bounding box center [248, 351] width 83 height 27
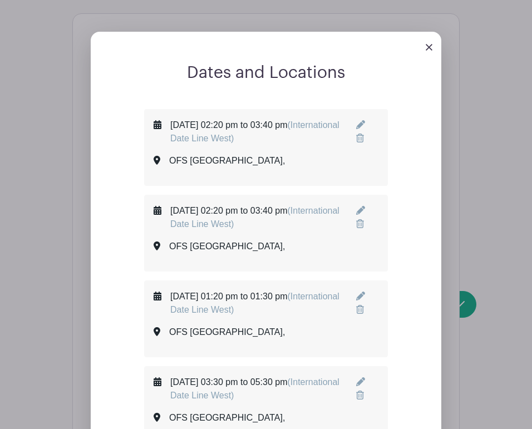
scroll to position [455, 0]
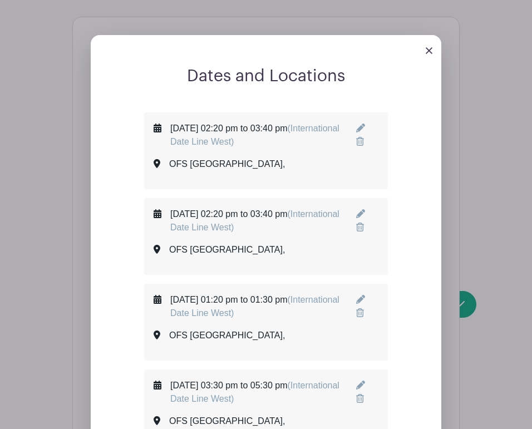
click at [365, 127] on icon at bounding box center [360, 128] width 9 height 9
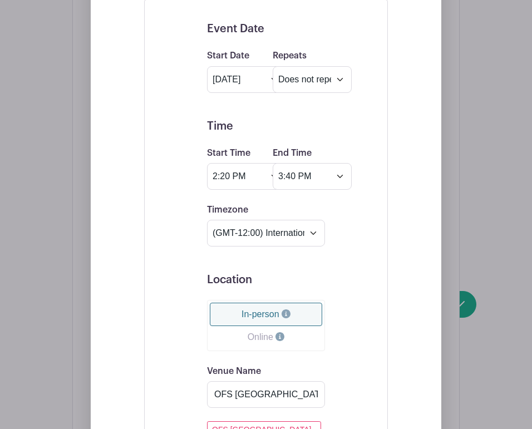
scroll to position [570, 0]
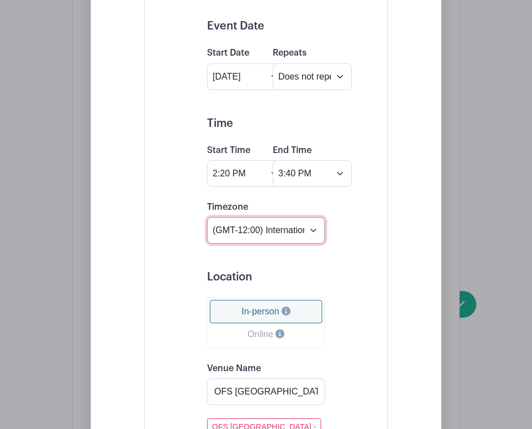
select select "Pacific Time ([GEOGRAPHIC_DATA] & [GEOGRAPHIC_DATA])"
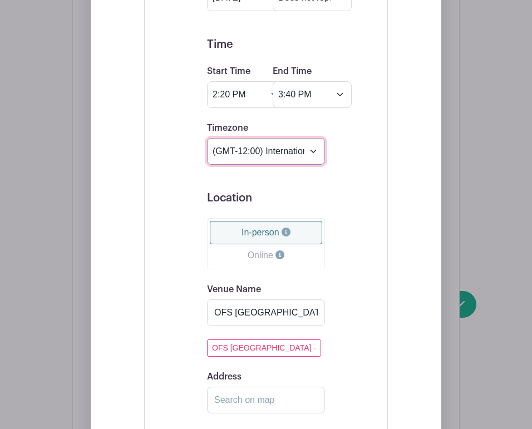
scroll to position [682, 0]
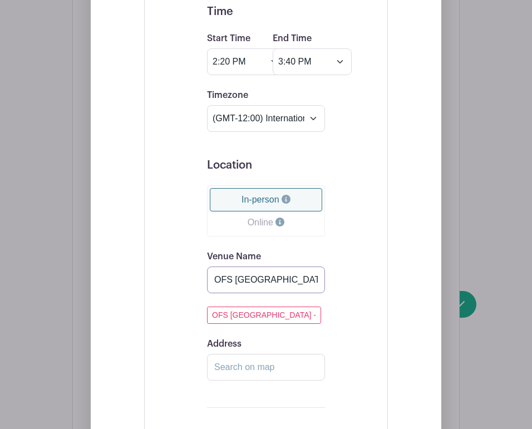
click at [285, 285] on input "OFS [GEOGRAPHIC_DATA]" at bounding box center [266, 280] width 118 height 27
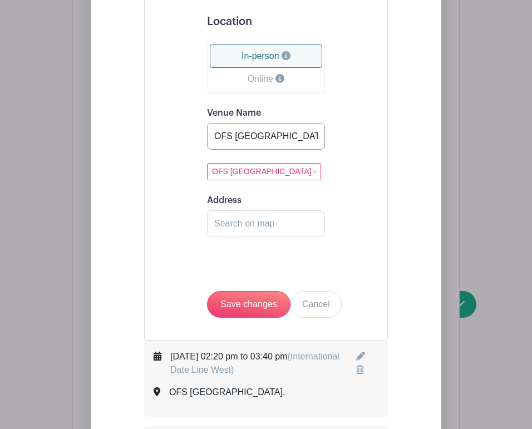
scroll to position [851, 0]
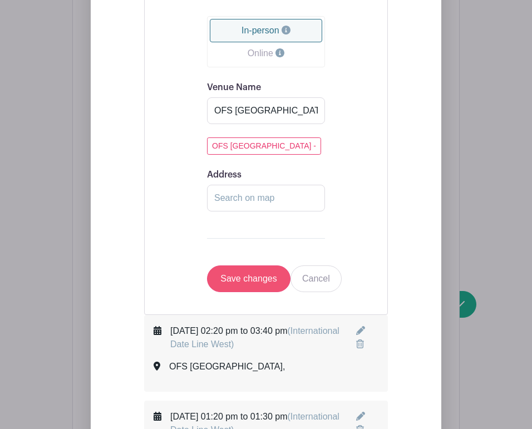
click at [276, 288] on input "Save changes" at bounding box center [248, 278] width 83 height 27
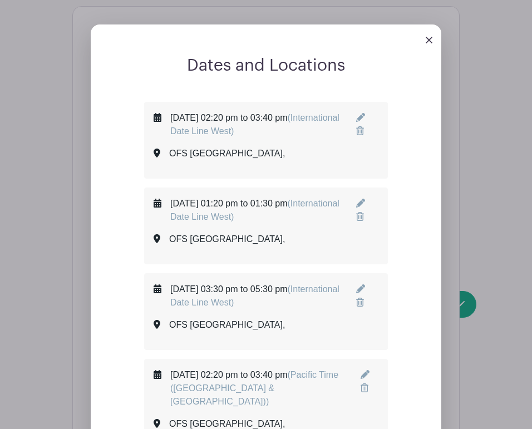
scroll to position [436, 0]
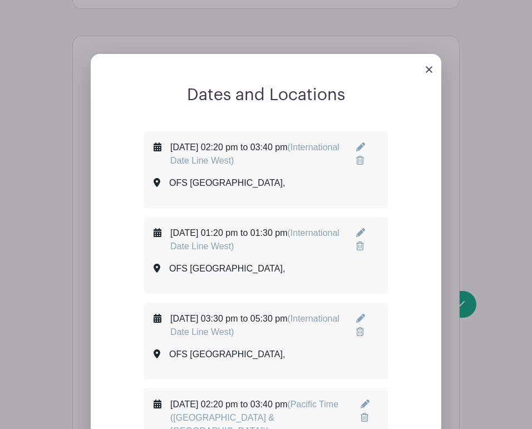
click at [363, 147] on icon at bounding box center [360, 146] width 9 height 9
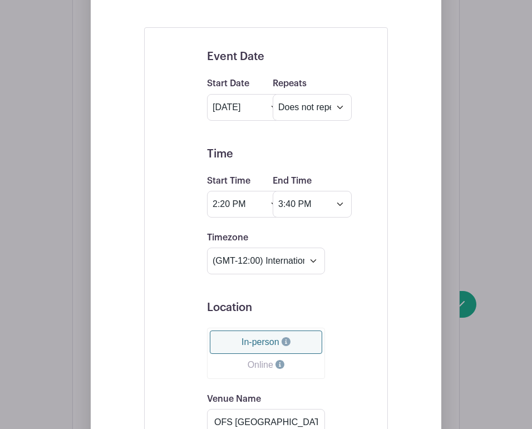
scroll to position [567, 0]
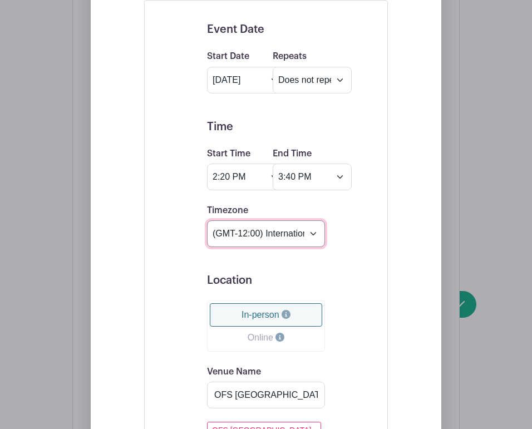
select select "Pacific Time ([GEOGRAPHIC_DATA] & [GEOGRAPHIC_DATA])"
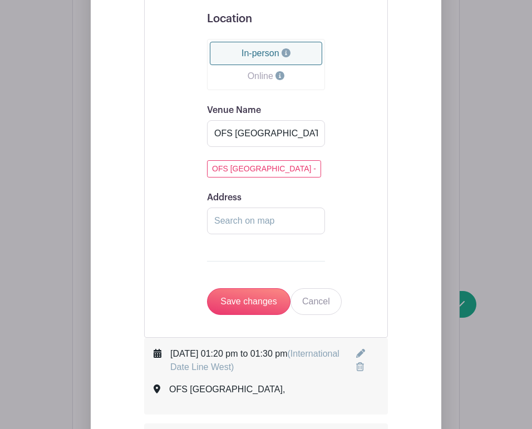
scroll to position [858, 0]
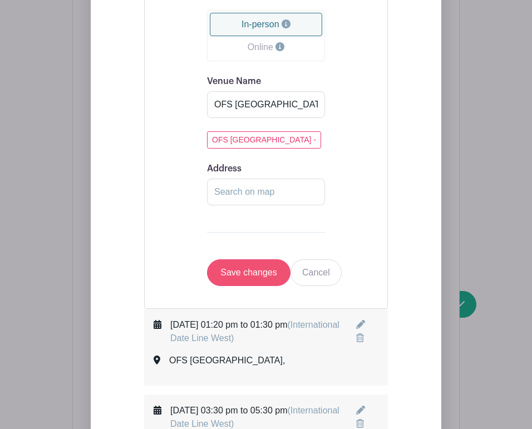
click at [258, 265] on input "Save changes" at bounding box center [248, 272] width 83 height 27
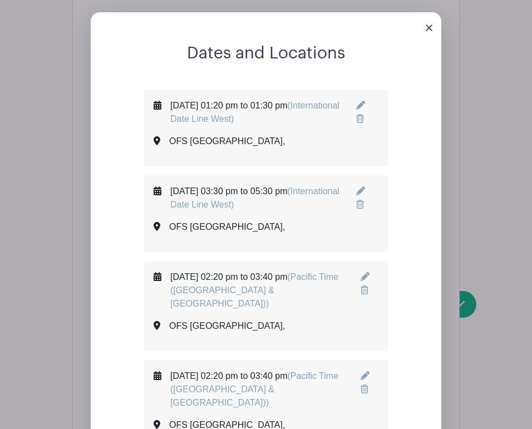
scroll to position [474, 0]
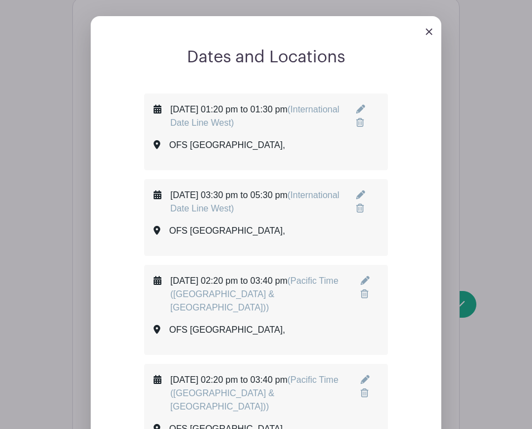
click at [365, 105] on icon at bounding box center [360, 109] width 9 height 9
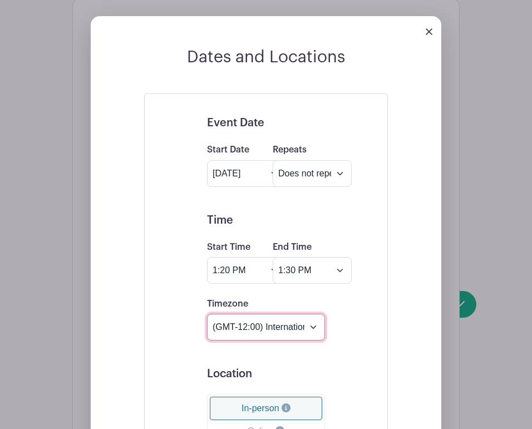
select select "Pacific Time ([GEOGRAPHIC_DATA] & [GEOGRAPHIC_DATA])"
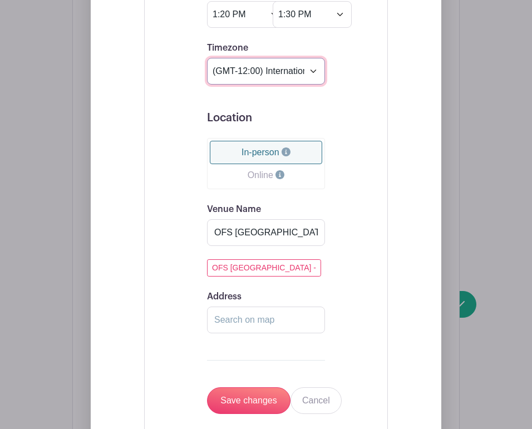
scroll to position [848, 0]
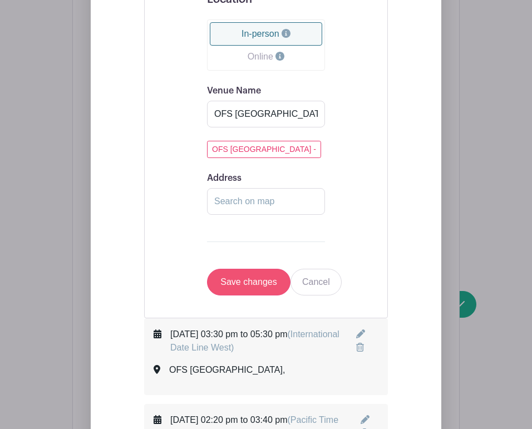
click at [260, 282] on input "Save changes" at bounding box center [248, 282] width 83 height 27
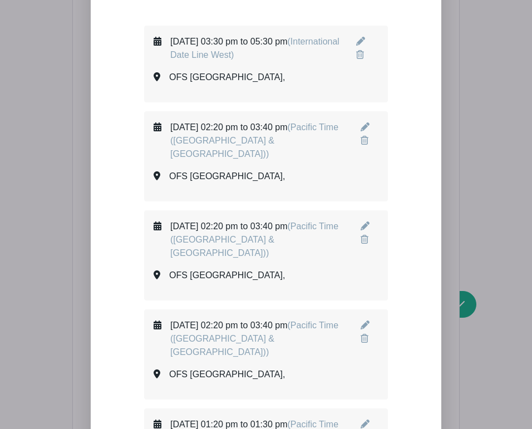
scroll to position [540, 0]
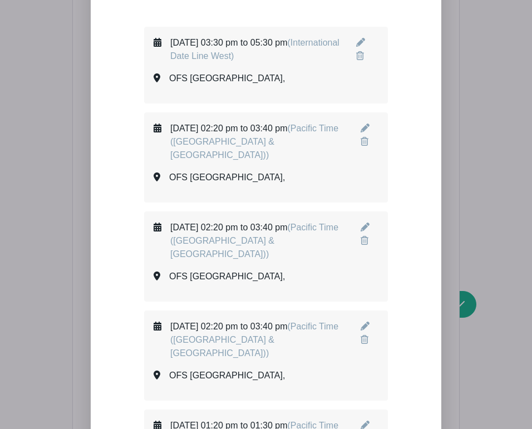
click at [365, 42] on icon at bounding box center [360, 42] width 9 height 9
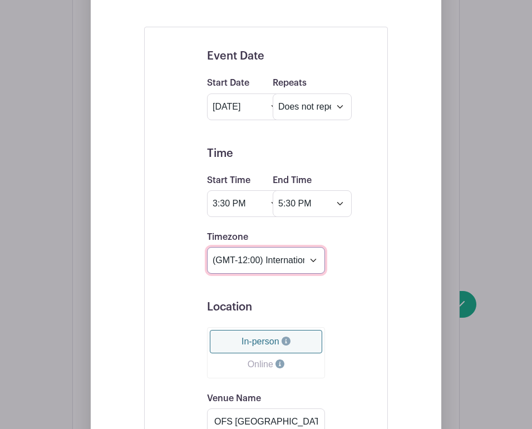
select select "Pacific Time ([GEOGRAPHIC_DATA] & [GEOGRAPHIC_DATA])"
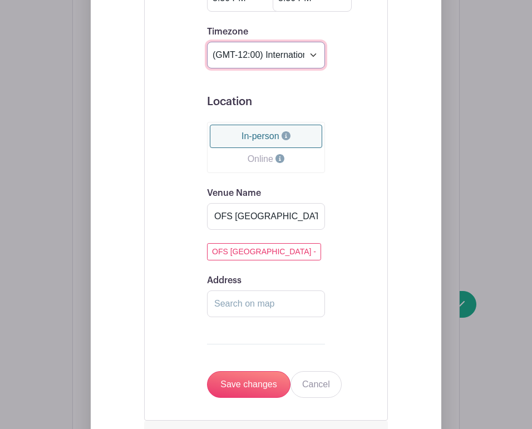
scroll to position [780, 0]
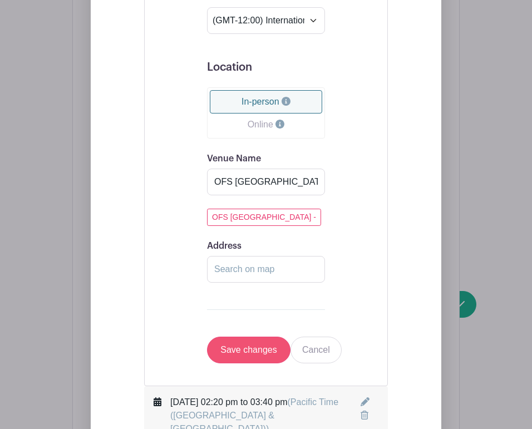
click at [240, 360] on input "Save changes" at bounding box center [248, 350] width 83 height 27
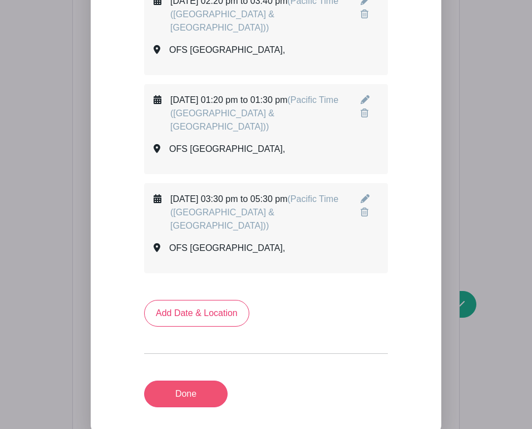
click at [208, 381] on link "Done" at bounding box center [185, 394] width 83 height 27
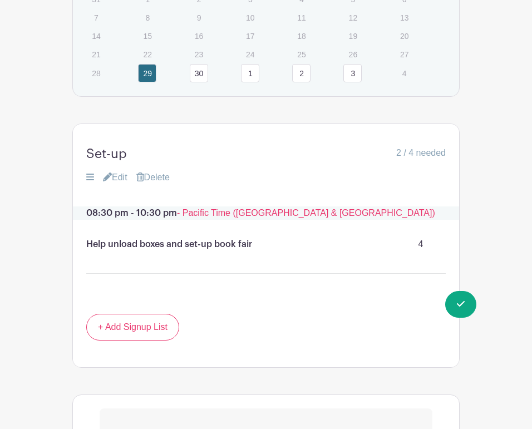
scroll to position [788, 0]
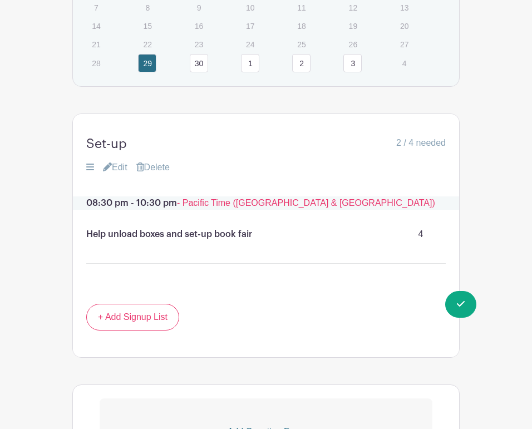
click at [122, 174] on link "Edit" at bounding box center [115, 167] width 24 height 13
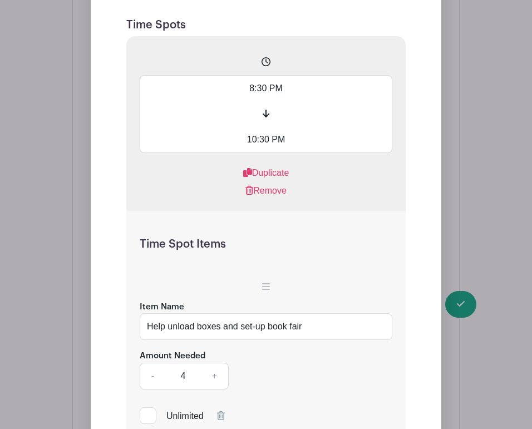
scroll to position [1087, 0]
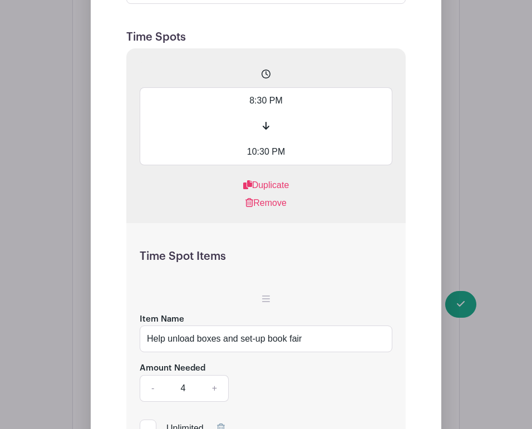
click at [249, 114] on input "8:30 PM" at bounding box center [266, 100] width 253 height 26
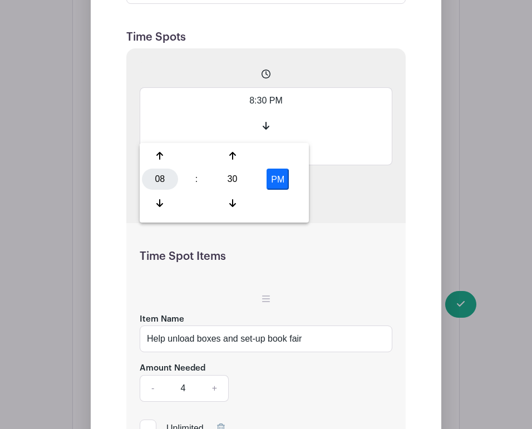
click at [160, 171] on div "08" at bounding box center [160, 179] width 36 height 21
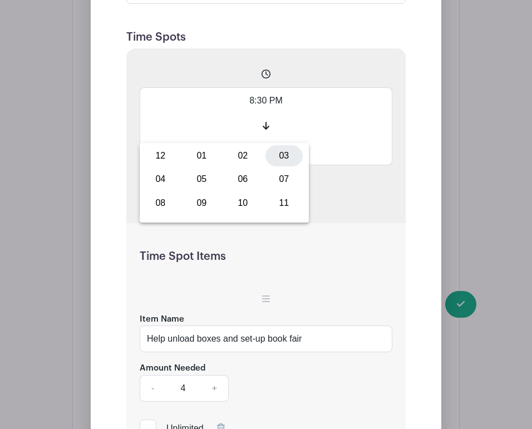
click at [292, 163] on div "03" at bounding box center [283, 155] width 37 height 21
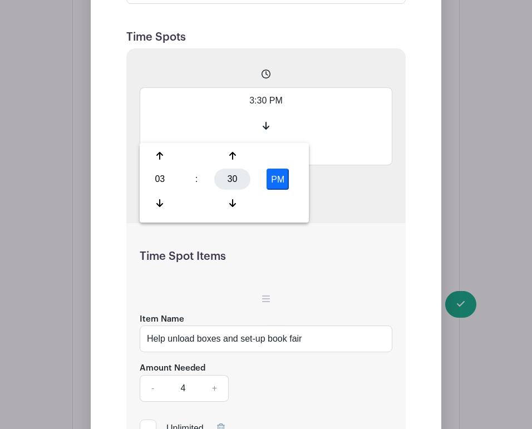
click at [233, 175] on div "30" at bounding box center [232, 179] width 36 height 21
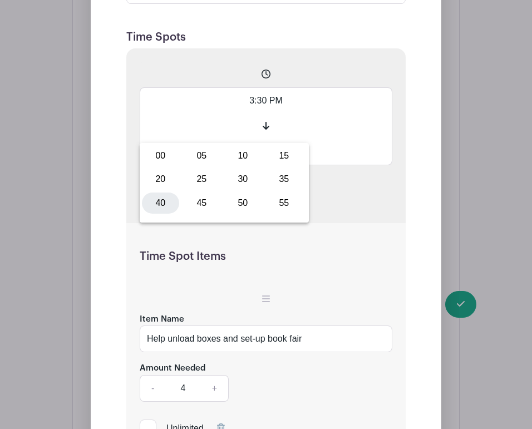
click at [166, 204] on div "40" at bounding box center [160, 203] width 37 height 21
type input "3:40 PM"
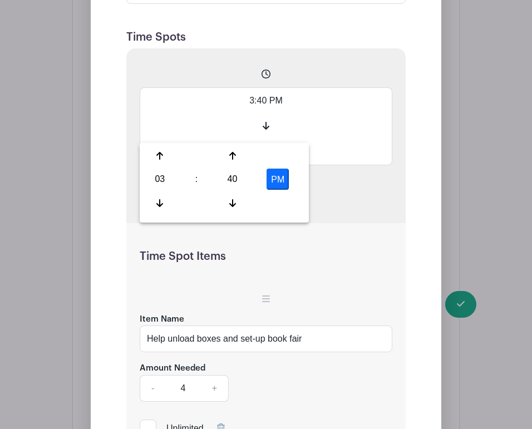
click at [323, 165] on input "10:30 PM" at bounding box center [266, 152] width 253 height 26
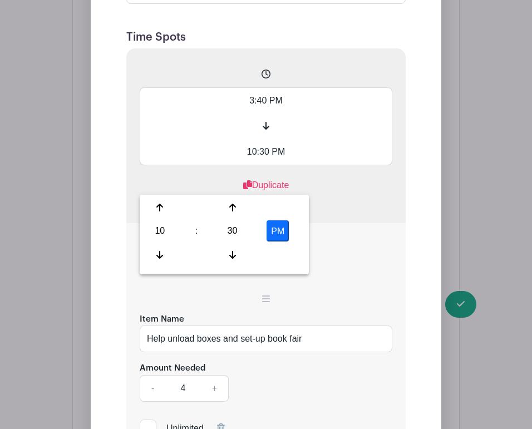
click at [254, 165] on input "10:30 PM" at bounding box center [266, 152] width 253 height 26
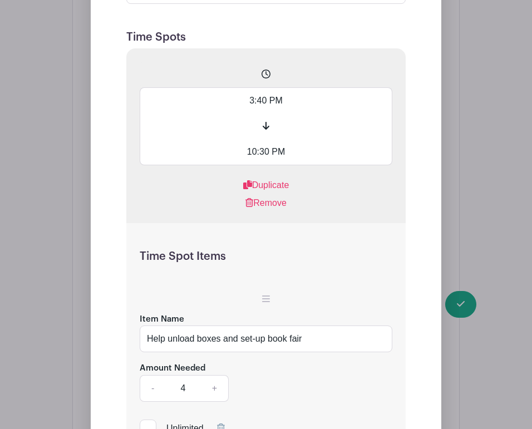
click at [250, 165] on input "10:30 PM" at bounding box center [266, 152] width 253 height 26
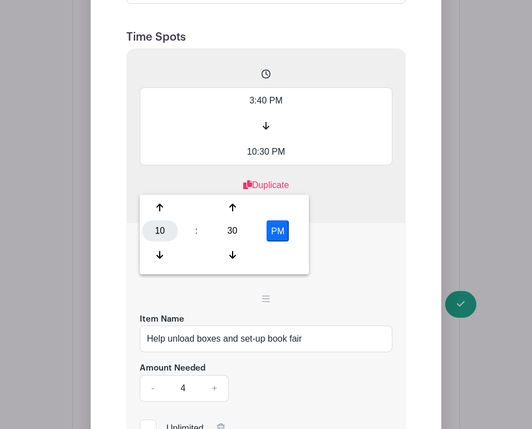
click at [160, 230] on div "10" at bounding box center [160, 230] width 36 height 21
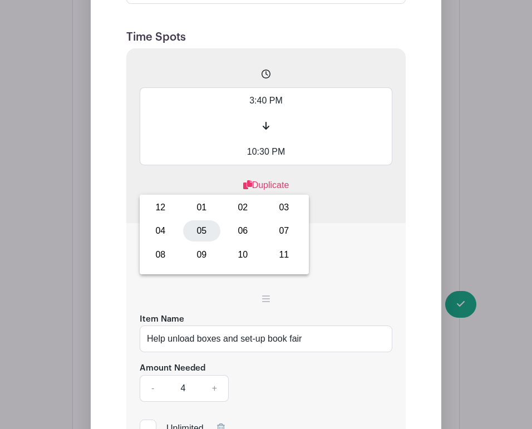
click at [196, 230] on div "05" at bounding box center [201, 230] width 37 height 21
click at [338, 223] on div "3:40 PM 5:30 PM Duplicate Remove" at bounding box center [265, 135] width 279 height 175
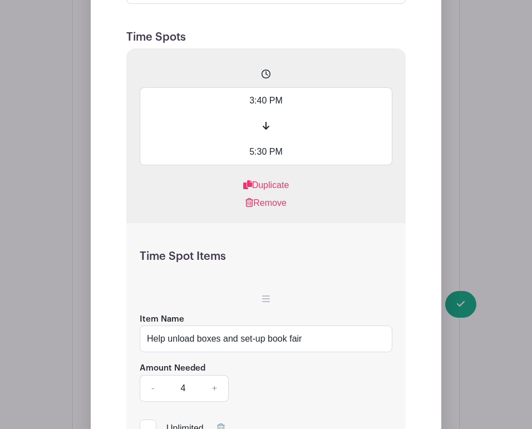
click at [265, 165] on input "5:30 PM" at bounding box center [266, 152] width 253 height 26
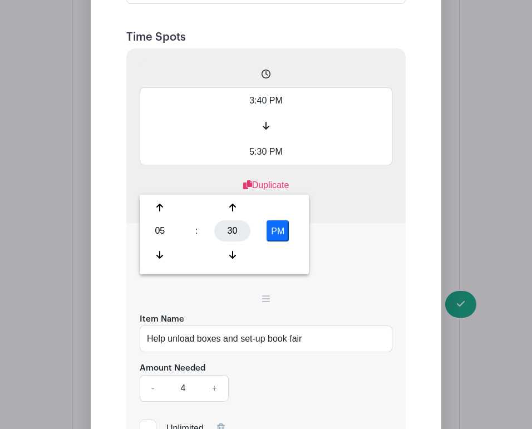
click at [239, 227] on div "30" at bounding box center [232, 230] width 36 height 21
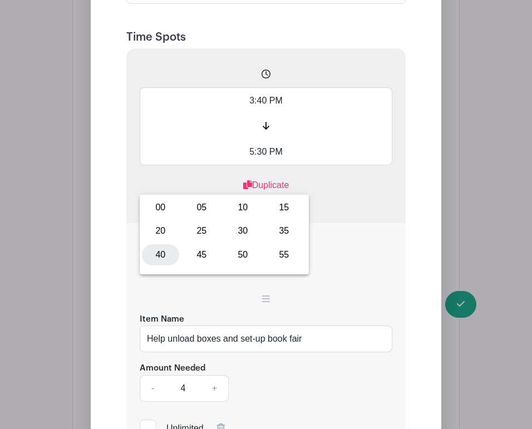
click at [171, 253] on div "40" at bounding box center [160, 254] width 37 height 21
type input "5:40 PM"
click at [368, 253] on div "Time Spot Items Item Name Help unload boxes and set-up book fair Amount Needed …" at bounding box center [265, 354] width 279 height 262
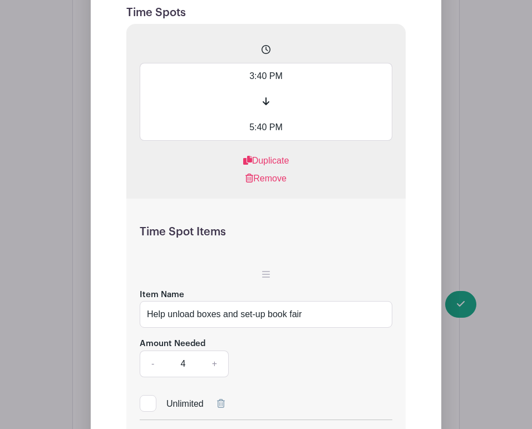
scroll to position [1112, 0]
click at [334, 328] on input "Help unload boxes and set-up book fair" at bounding box center [266, 314] width 253 height 27
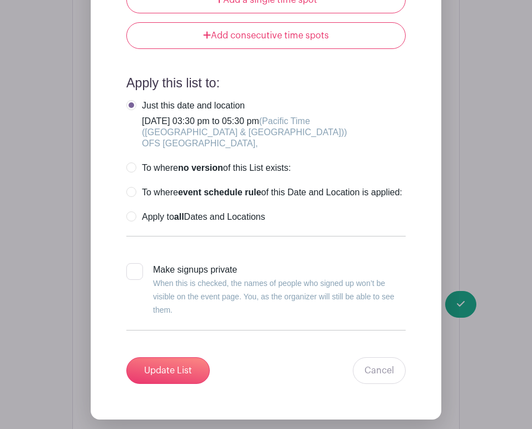
scroll to position [1614, 0]
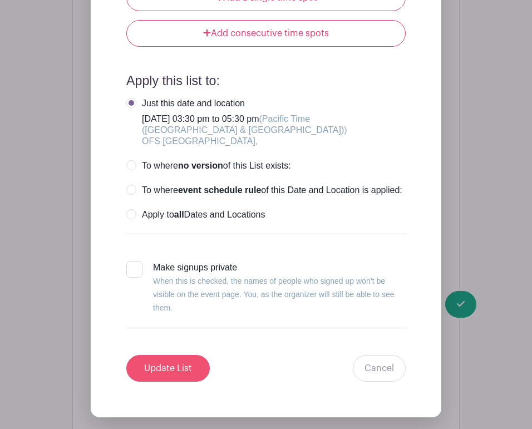
type input "Help unload boxes and set-up book fair (kids are welcome!)"
click at [166, 382] on input "Update List" at bounding box center [167, 368] width 83 height 27
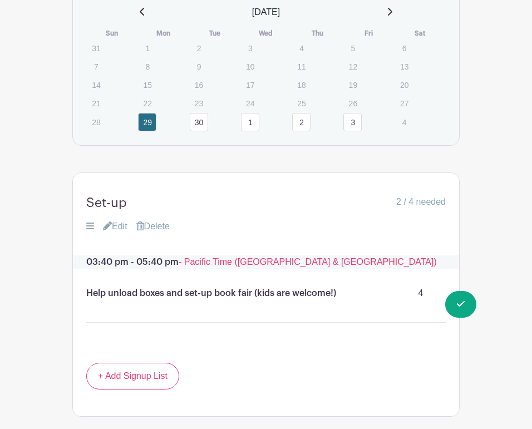
scroll to position [725, 0]
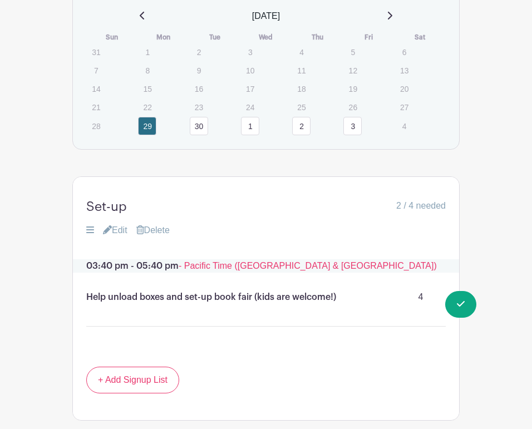
click at [199, 135] on link "30" at bounding box center [199, 126] width 18 height 18
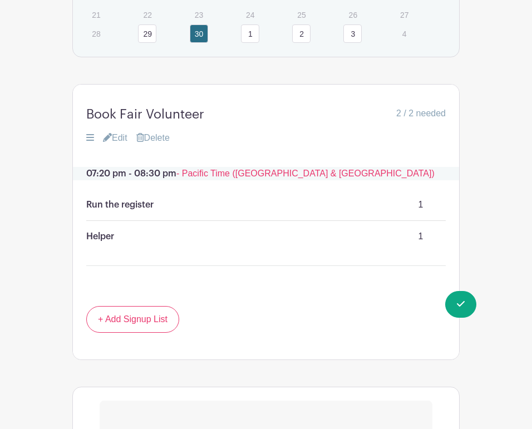
scroll to position [848, 0]
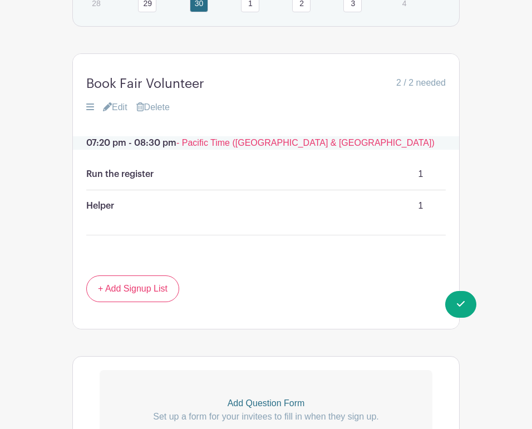
click at [116, 114] on link "Edit" at bounding box center [115, 107] width 24 height 13
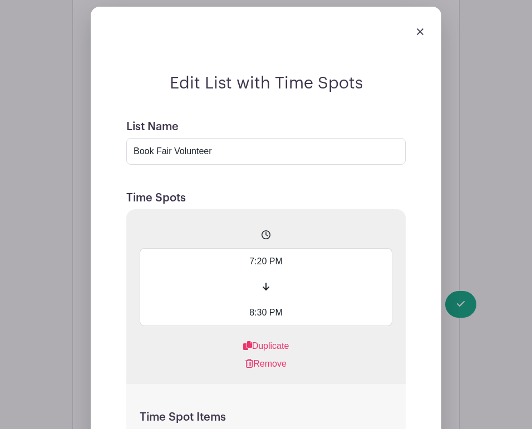
scroll to position [986, 0]
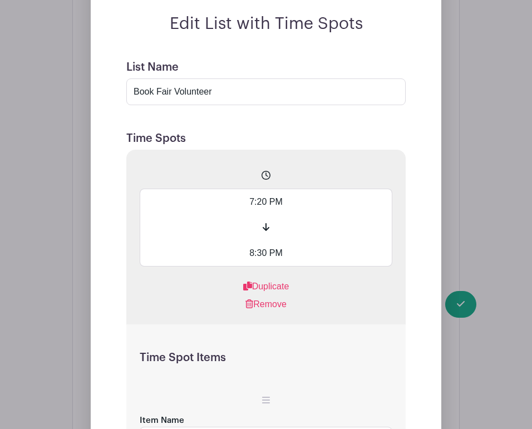
click at [247, 215] on input "7:20 PM" at bounding box center [266, 202] width 253 height 26
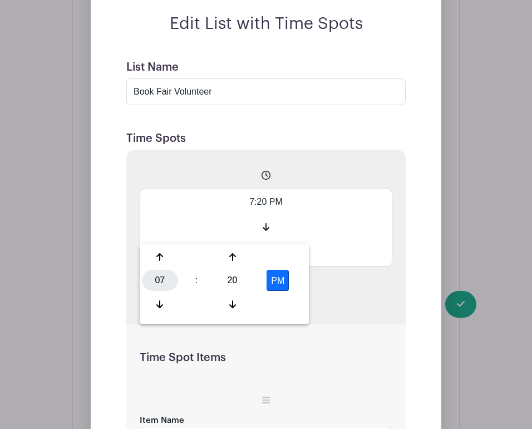
click at [161, 281] on div "07" at bounding box center [160, 280] width 36 height 21
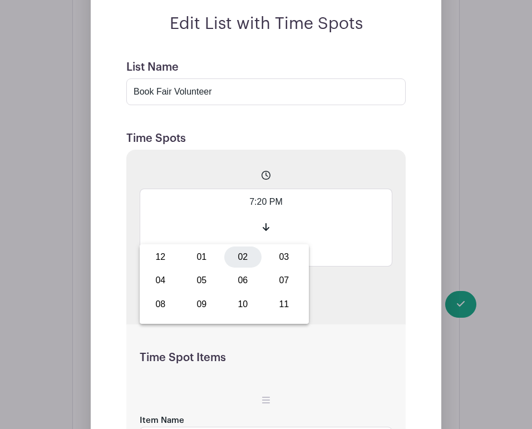
click at [233, 259] on div "02" at bounding box center [242, 257] width 37 height 21
type input "2:20 PM"
click at [347, 240] on span at bounding box center [266, 228] width 253 height 26
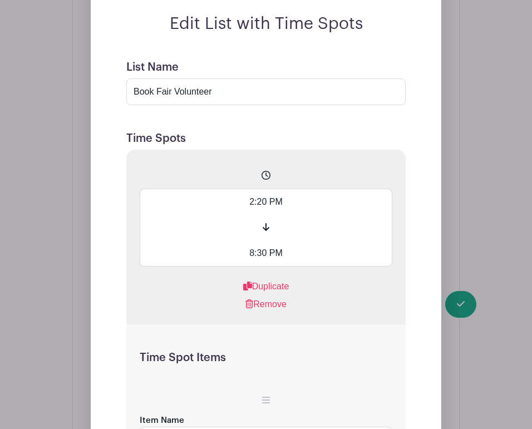
click at [248, 267] on input "8:30 PM" at bounding box center [266, 253] width 253 height 26
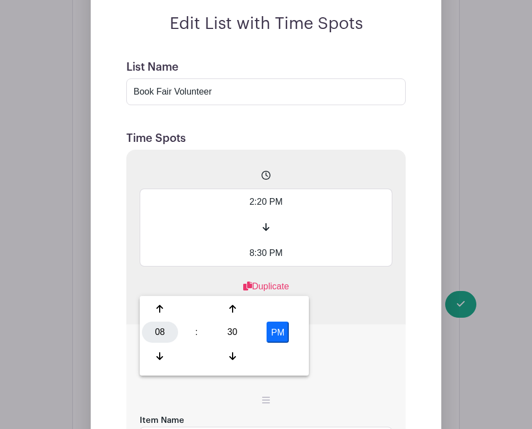
click at [163, 337] on div "08" at bounding box center [160, 332] width 36 height 21
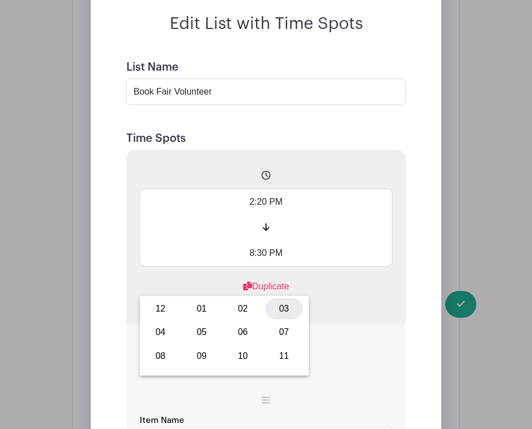
click at [284, 307] on div "03" at bounding box center [283, 308] width 37 height 21
type input "3:30 PM"
click at [338, 299] on div "2:20 PM 3:30 PM Duplicate Remove" at bounding box center [265, 237] width 279 height 175
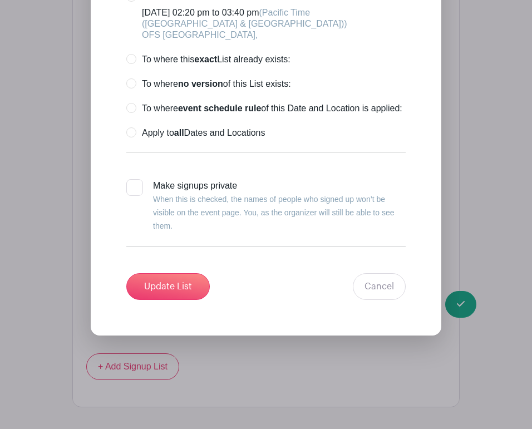
scroll to position [1952, 0]
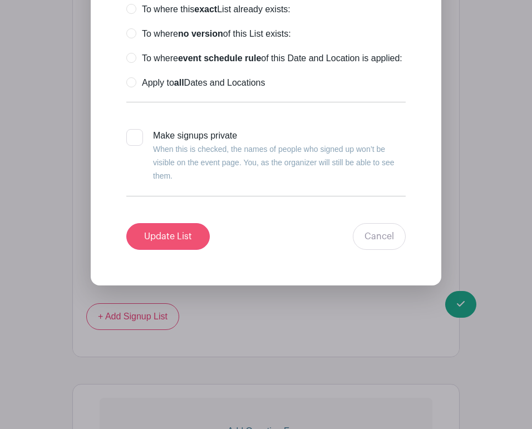
click at [173, 250] on input "Update List" at bounding box center [167, 236] width 83 height 27
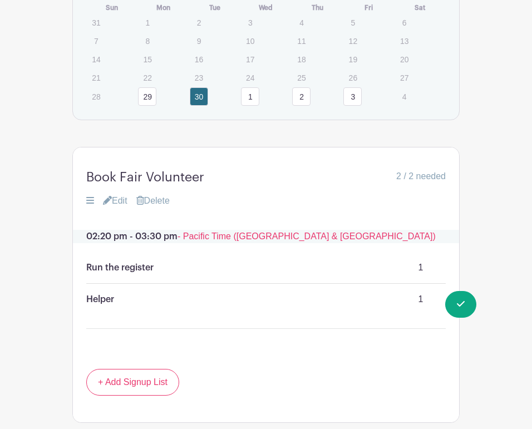
scroll to position [754, 0]
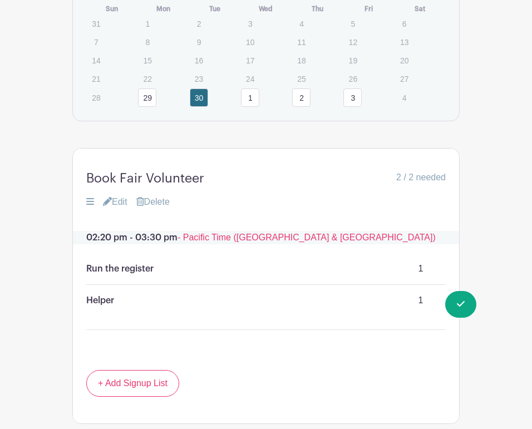
click at [247, 107] on link "1" at bounding box center [250, 97] width 18 height 18
click at [124, 209] on link "Edit" at bounding box center [115, 201] width 24 height 13
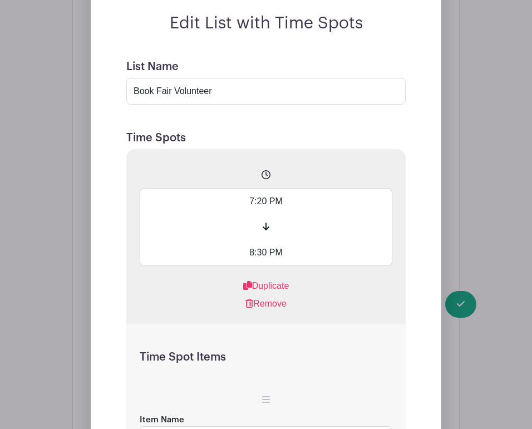
scroll to position [1037, 0]
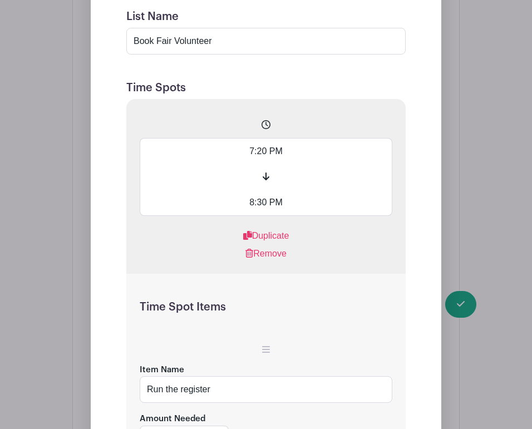
click at [263, 164] on input "7:20 PM" at bounding box center [266, 151] width 253 height 26
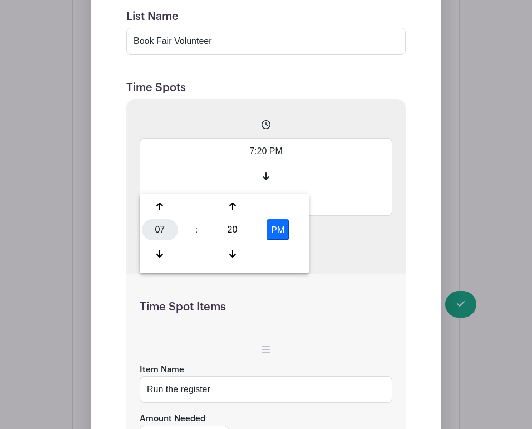
click at [161, 226] on div "07" at bounding box center [160, 229] width 36 height 21
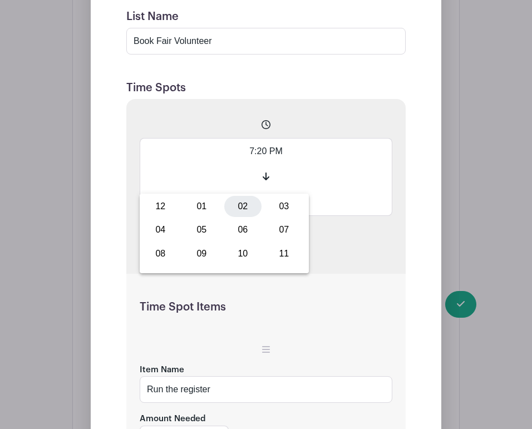
click at [236, 209] on div "02" at bounding box center [242, 206] width 37 height 21
type input "2:20 PM"
click at [323, 164] on input "2:20 PM" at bounding box center [266, 151] width 253 height 26
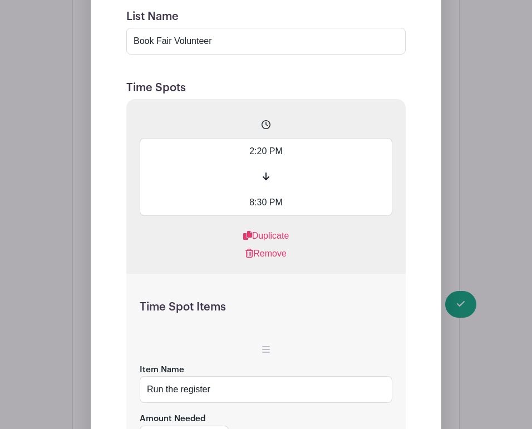
click at [249, 216] on input "8:30 PM" at bounding box center [266, 203] width 253 height 26
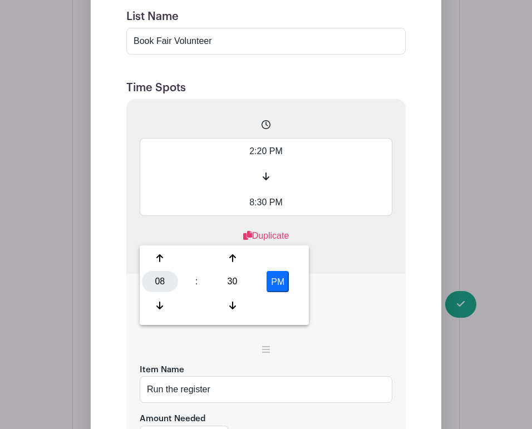
click at [162, 277] on div "08" at bounding box center [160, 281] width 36 height 21
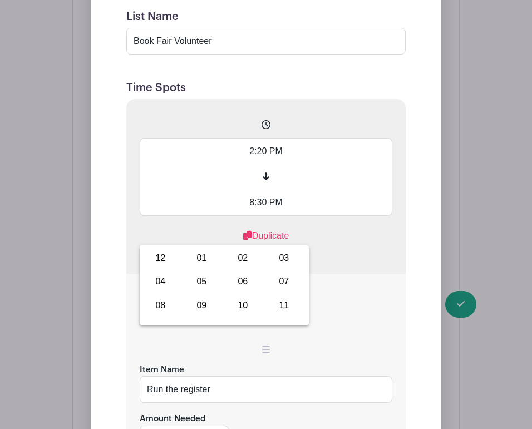
click at [289, 247] on div "08 : 30 PM 12 01 02 03 04 05 06 07 08 09 10 11 00 05 10 15 20 25 30 35 40 45 50…" at bounding box center [224, 285] width 169 height 80
click at [282, 255] on div "03" at bounding box center [283, 258] width 37 height 21
type input "3:30 PM"
click at [340, 260] on div "Remove" at bounding box center [266, 253] width 253 height 13
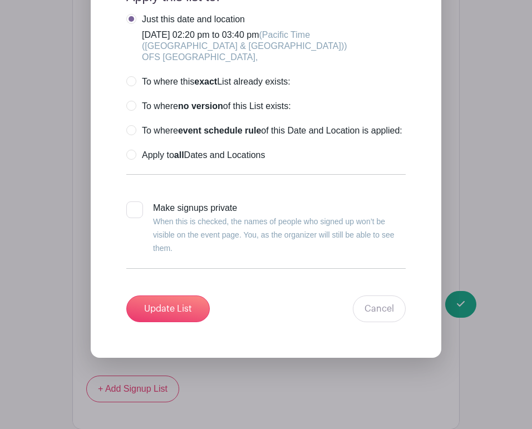
scroll to position [2064, 0]
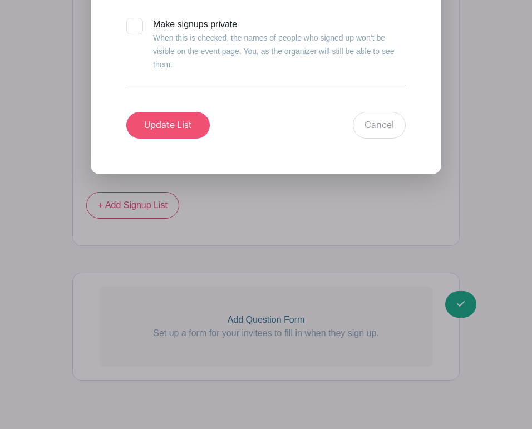
click at [164, 139] on input "Update List" at bounding box center [167, 125] width 83 height 27
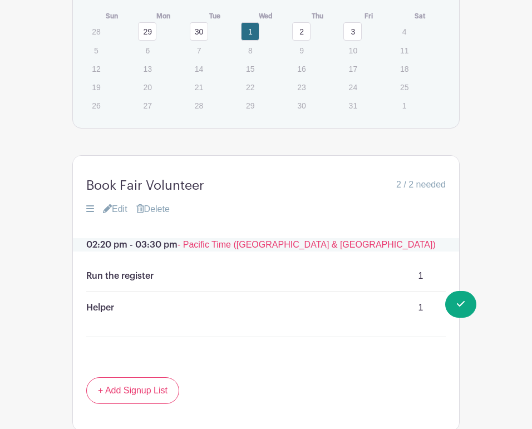
scroll to position [723, 0]
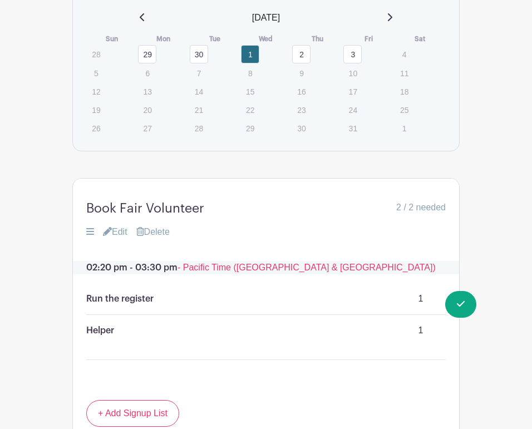
click at [306, 63] on link "2" at bounding box center [301, 54] width 18 height 18
click at [122, 239] on link "Edit" at bounding box center [115, 231] width 24 height 13
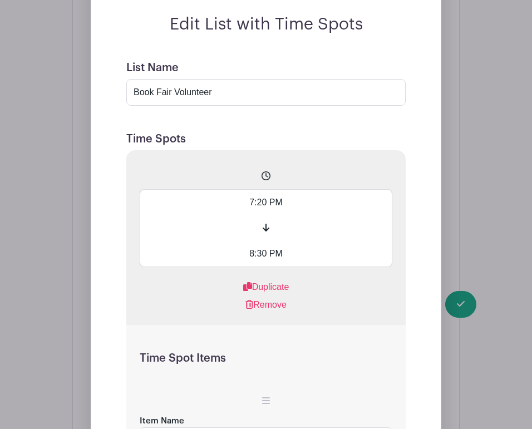
scroll to position [1077, 0]
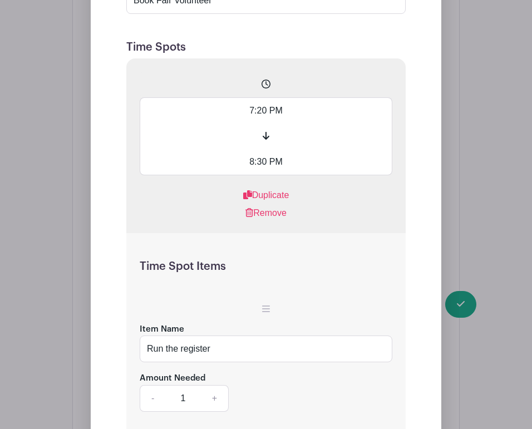
click at [261, 124] on input "7:20 PM" at bounding box center [266, 110] width 253 height 26
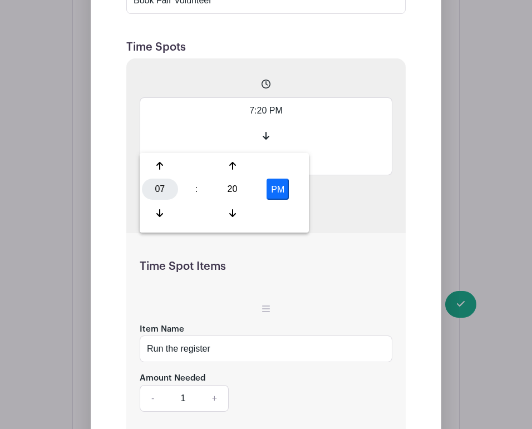
click at [159, 185] on div "07" at bounding box center [160, 189] width 36 height 21
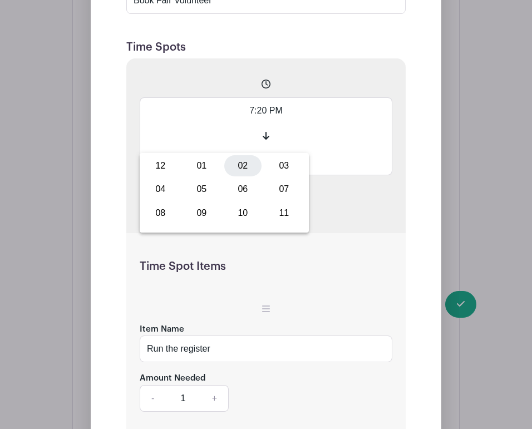
click at [242, 166] on div "02" at bounding box center [242, 165] width 37 height 21
type input "2:20 PM"
click at [327, 124] on input "2:20 PM" at bounding box center [266, 110] width 253 height 26
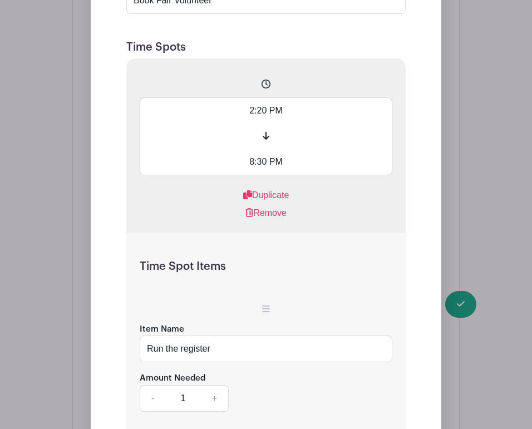
click at [244, 175] on input "8:30 PM" at bounding box center [266, 162] width 253 height 26
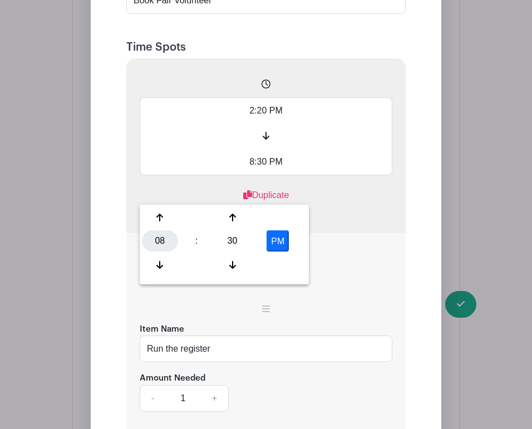
click at [156, 244] on div "08" at bounding box center [160, 240] width 36 height 21
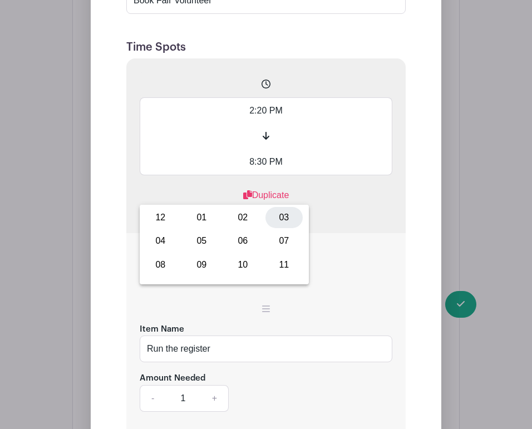
click at [277, 219] on div "03" at bounding box center [283, 217] width 37 height 21
type input "3:30 PM"
click at [341, 233] on div "2:20 PM 3:30 PM Duplicate Remove" at bounding box center [265, 145] width 279 height 175
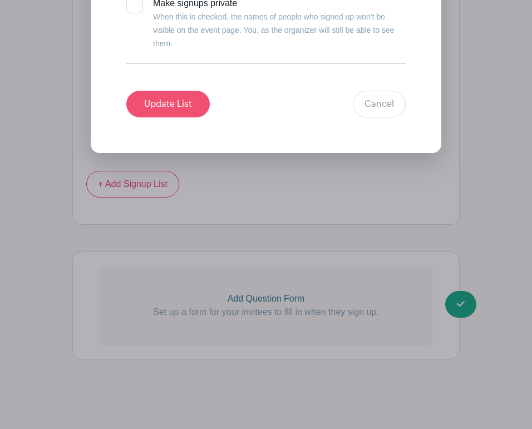
click at [183, 107] on input "Update List" at bounding box center [167, 104] width 83 height 27
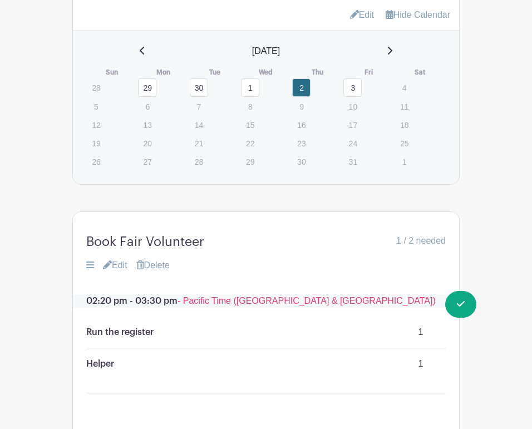
scroll to position [682, 0]
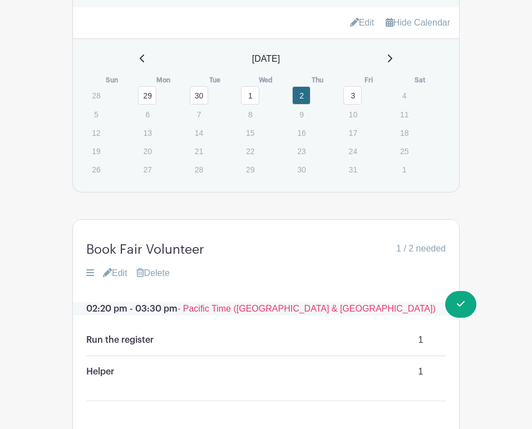
click at [354, 105] on link "3" at bounding box center [352, 95] width 18 height 18
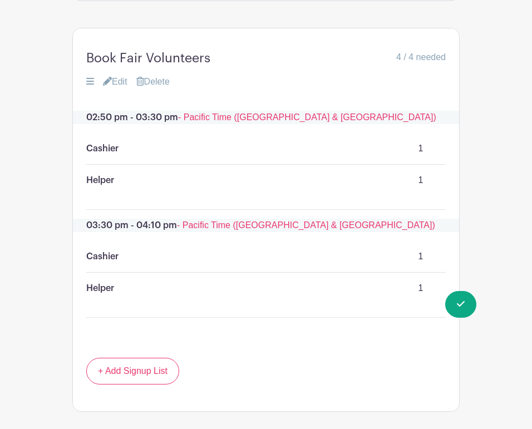
scroll to position [874, 0]
click at [116, 88] on link "Edit" at bounding box center [115, 81] width 24 height 13
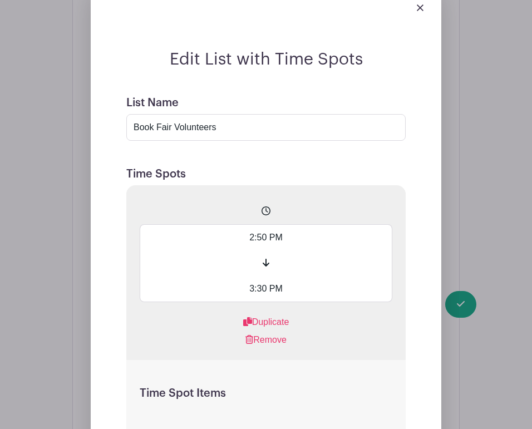
scroll to position [982, 0]
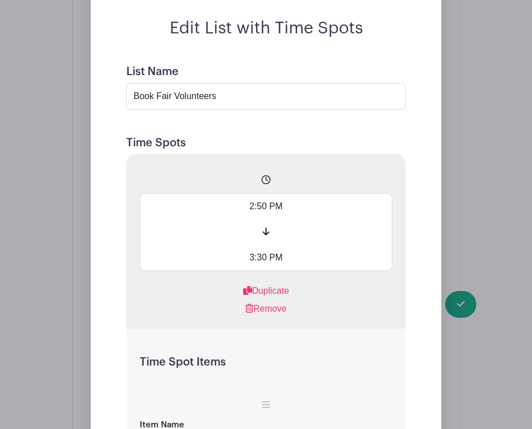
click at [245, 219] on input "2:50 PM" at bounding box center [266, 206] width 253 height 26
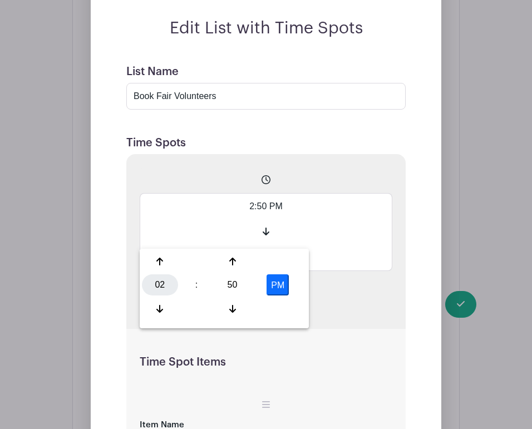
click at [165, 278] on div "02" at bounding box center [160, 284] width 36 height 21
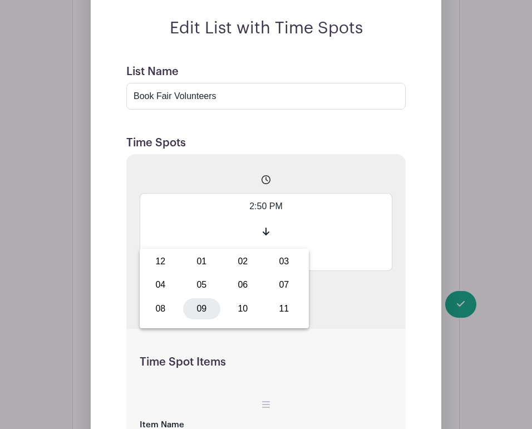
click at [201, 309] on div "09" at bounding box center [201, 308] width 37 height 21
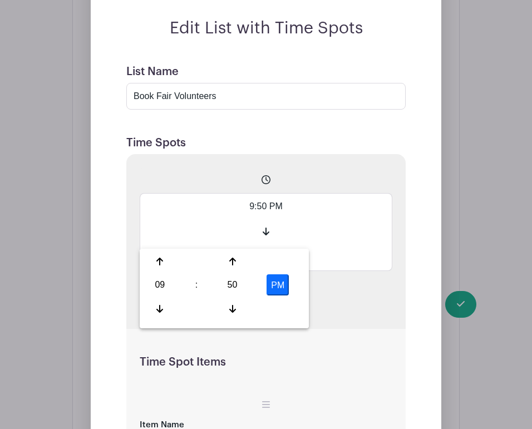
click at [278, 282] on button "PM" at bounding box center [278, 284] width 22 height 21
type input "9:50 AM"
click at [327, 271] on input "3:30 PM" at bounding box center [266, 258] width 253 height 26
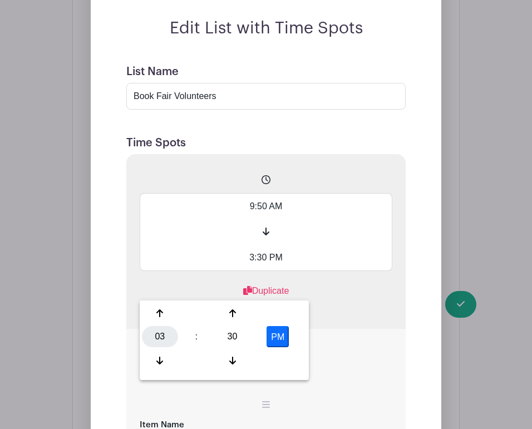
click at [161, 327] on div "03" at bounding box center [160, 336] width 36 height 21
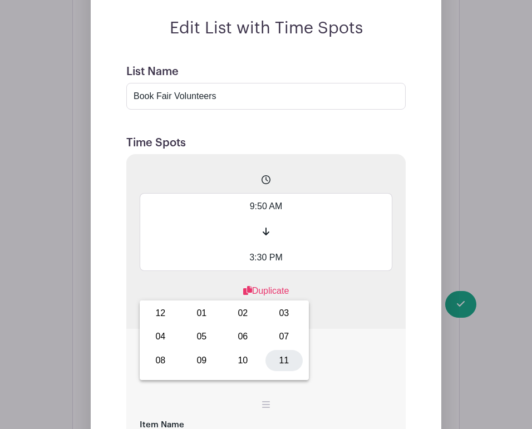
click at [277, 360] on div "11" at bounding box center [283, 360] width 37 height 21
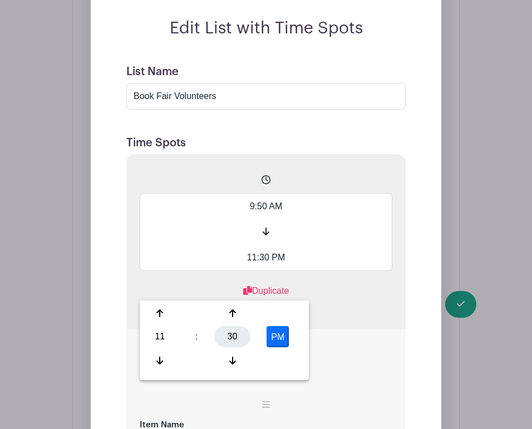
click at [233, 341] on div "30" at bounding box center [232, 336] width 36 height 21
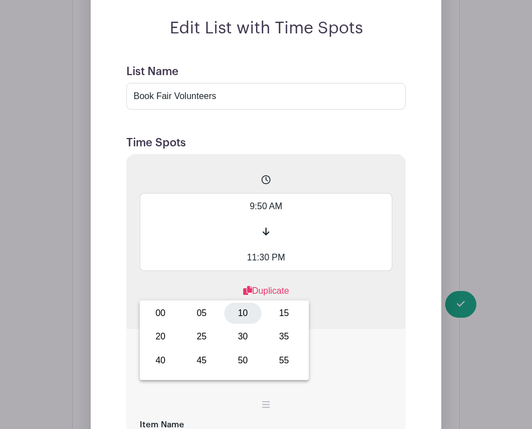
click at [243, 315] on div "10" at bounding box center [242, 313] width 37 height 21
click at [287, 344] on button "PM" at bounding box center [278, 336] width 22 height 21
click at [334, 316] on div "Remove" at bounding box center [266, 308] width 253 height 13
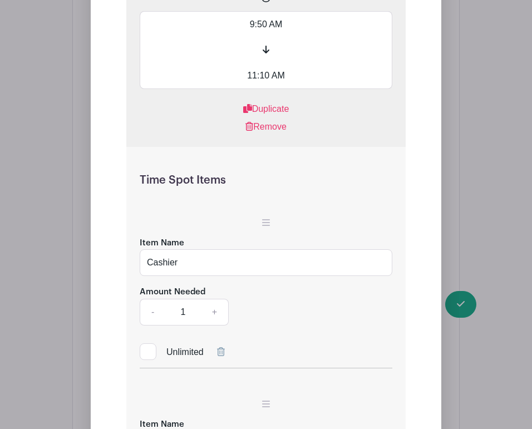
scroll to position [1160, 0]
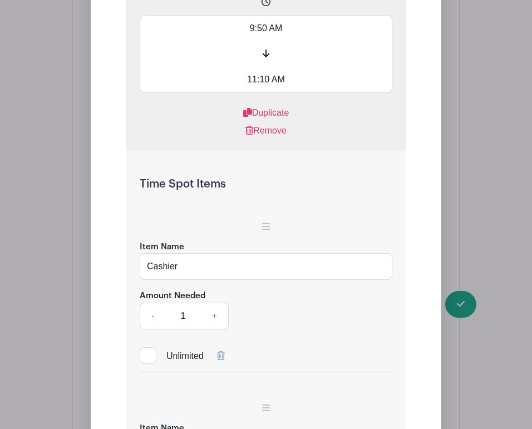
click at [252, 93] on input "11:10 AM" at bounding box center [266, 80] width 253 height 26
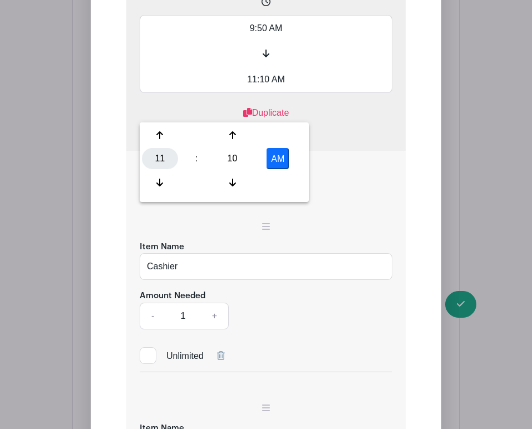
click at [159, 164] on div "11" at bounding box center [160, 158] width 36 height 21
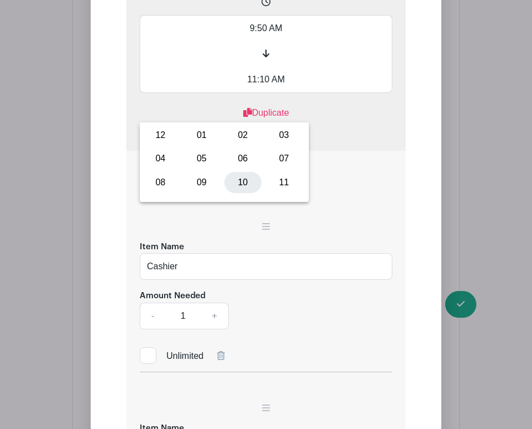
click at [244, 185] on div "10" at bounding box center [242, 182] width 37 height 21
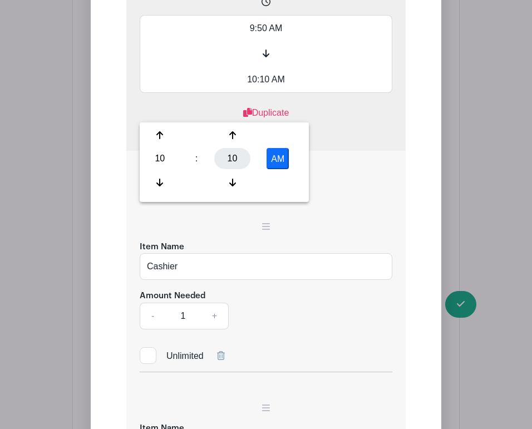
click at [235, 161] on div "10" at bounding box center [232, 158] width 36 height 21
click at [244, 161] on div "30" at bounding box center [242, 158] width 37 height 21
type input "10:30 AM"
click at [343, 151] on div "9:50 AM 10:30 AM Duplicate Remove" at bounding box center [265, 63] width 279 height 175
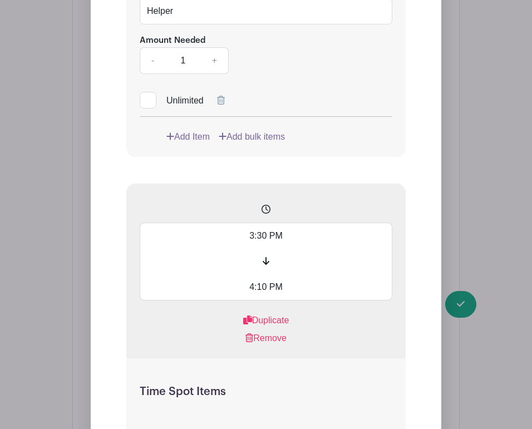
scroll to position [1599, 0]
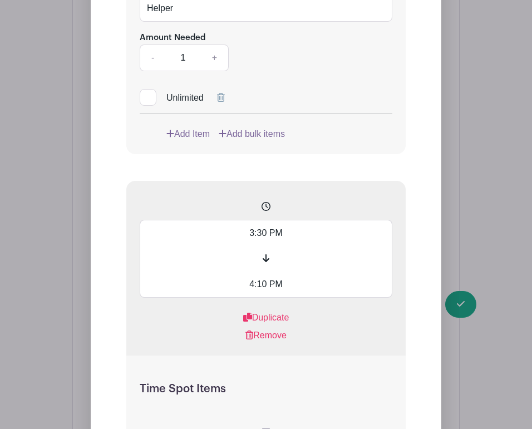
click at [253, 246] on input "3:30 PM" at bounding box center [266, 233] width 253 height 26
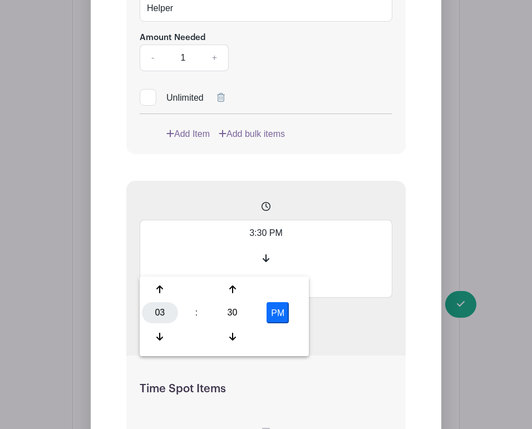
click at [163, 314] on div "03" at bounding box center [160, 312] width 36 height 21
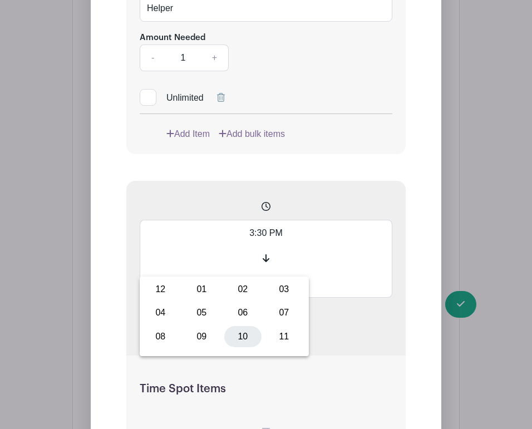
click at [244, 339] on div "10" at bounding box center [242, 336] width 37 height 21
type input "10:30 PM"
click at [331, 219] on div "10:30 PM 4:10 PM Duplicate Remove" at bounding box center [265, 268] width 279 height 175
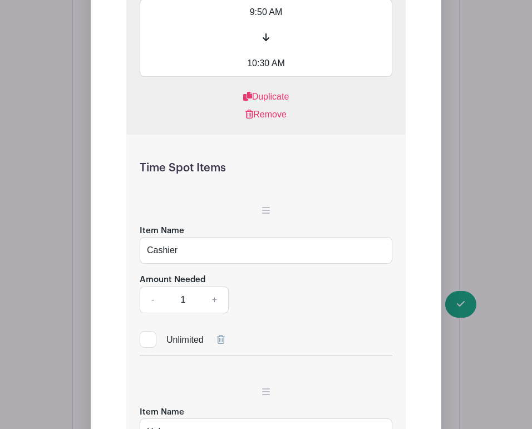
scroll to position [1174, 0]
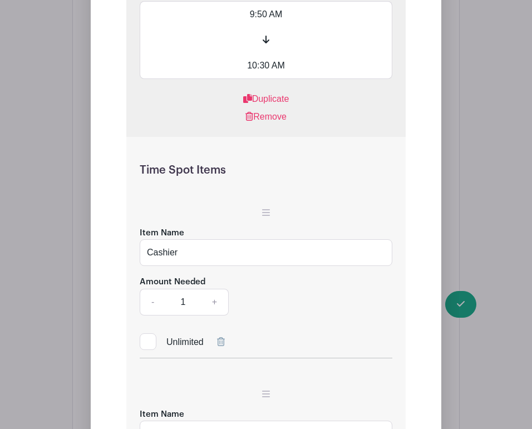
click at [265, 79] on input "10:30 AM" at bounding box center [266, 66] width 253 height 26
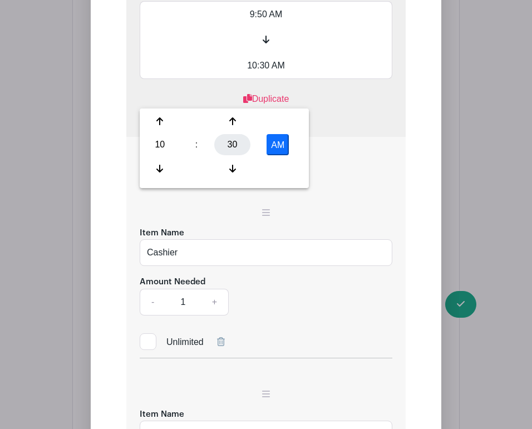
click at [228, 145] on div "30" at bounding box center [232, 144] width 36 height 21
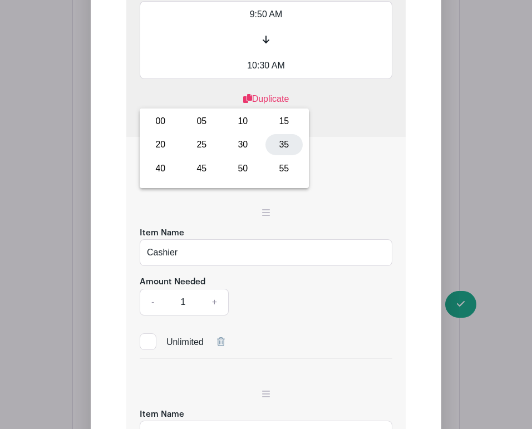
click at [283, 146] on div "35" at bounding box center [283, 144] width 37 height 21
type input "10:35 AM"
click at [327, 137] on div "9:50 AM 10:35 AM Duplicate Remove" at bounding box center [265, 49] width 279 height 175
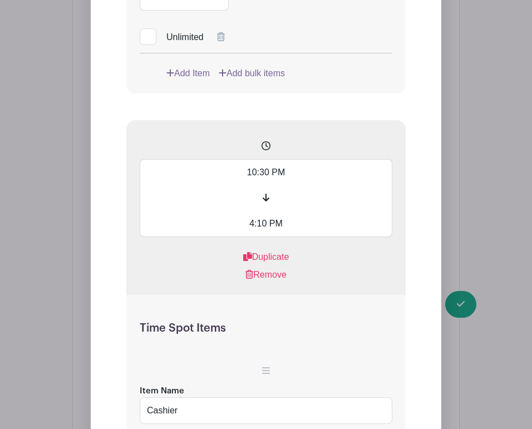
scroll to position [1698, 0]
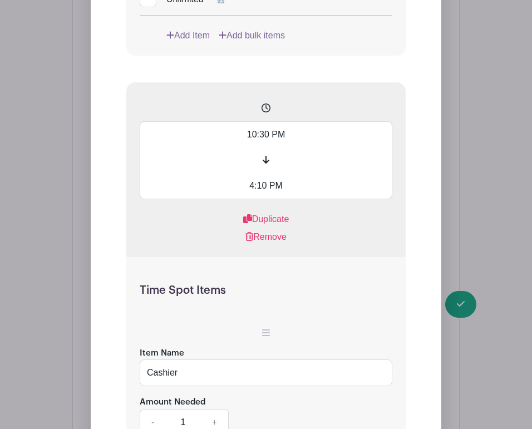
click at [268, 199] on input "4:10 PM" at bounding box center [266, 186] width 253 height 26
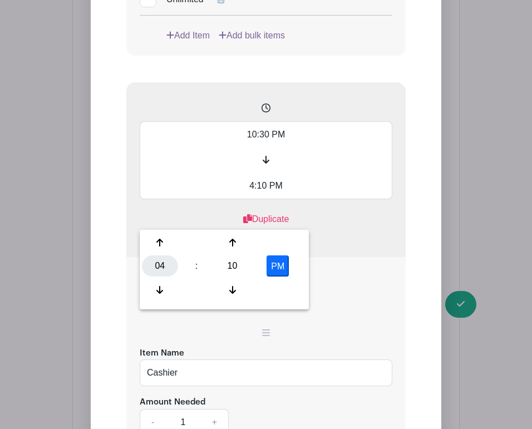
click at [163, 265] on div "04" at bounding box center [160, 265] width 36 height 21
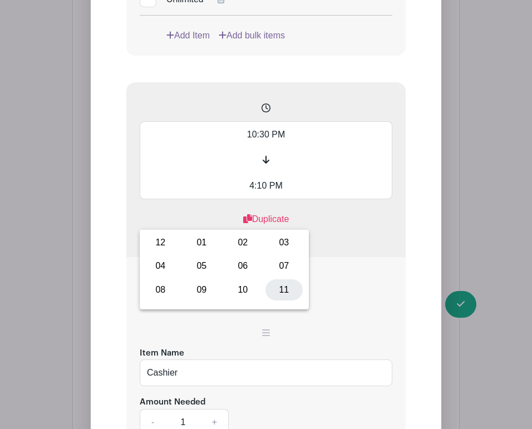
click at [282, 290] on div "11" at bounding box center [283, 289] width 37 height 21
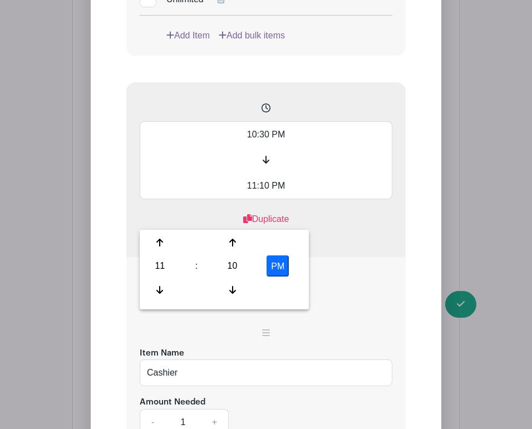
click at [274, 269] on button "PM" at bounding box center [278, 265] width 22 height 21
type input "11:10 AM"
click at [331, 244] on div "Remove" at bounding box center [266, 236] width 253 height 13
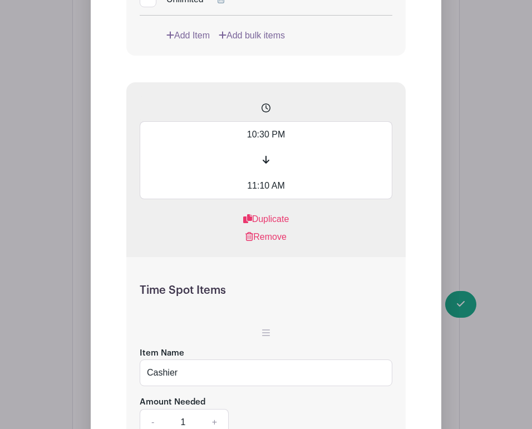
click at [265, 147] on input "10:30 PM" at bounding box center [266, 134] width 253 height 26
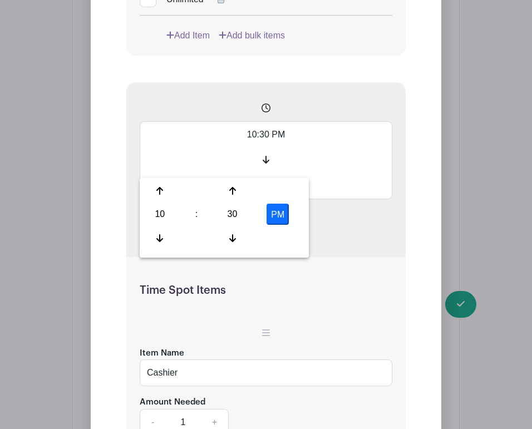
click at [272, 213] on button "PM" at bounding box center [278, 214] width 22 height 21
click at [343, 234] on div "10:30 AM 11:10 AM Duplicate Remove" at bounding box center [265, 169] width 279 height 175
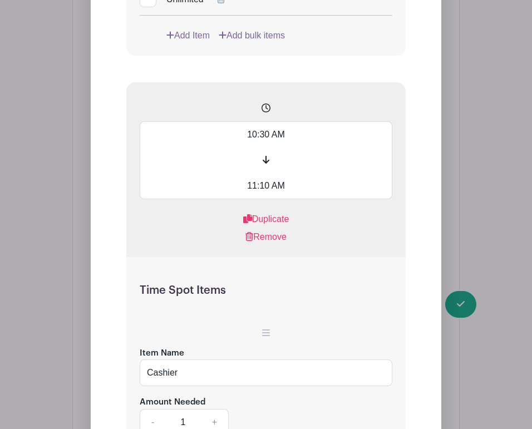
click at [268, 147] on input "10:30 AM" at bounding box center [266, 134] width 253 height 26
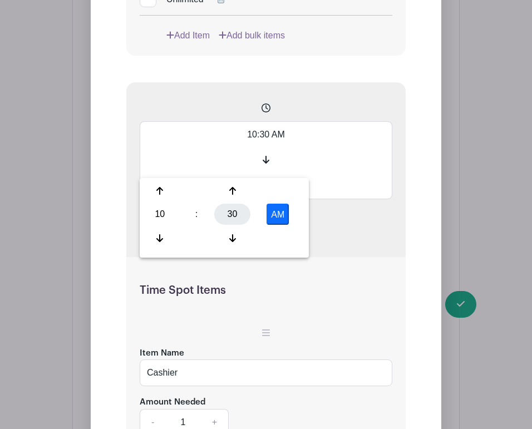
click at [229, 209] on div "30" at bounding box center [232, 214] width 36 height 21
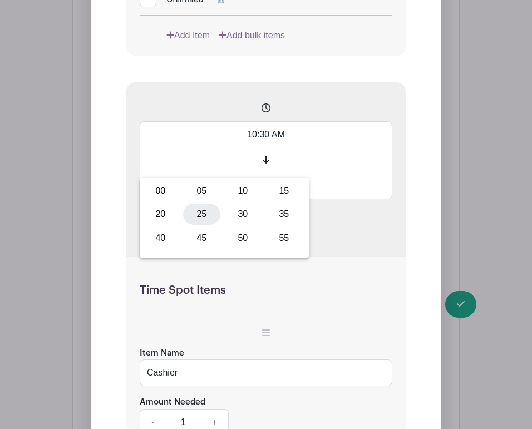
click at [200, 210] on div "25" at bounding box center [201, 214] width 37 height 21
type input "10:25 AM"
click at [359, 257] on div "10:25 AM 11:10 AM Duplicate Remove" at bounding box center [265, 169] width 279 height 175
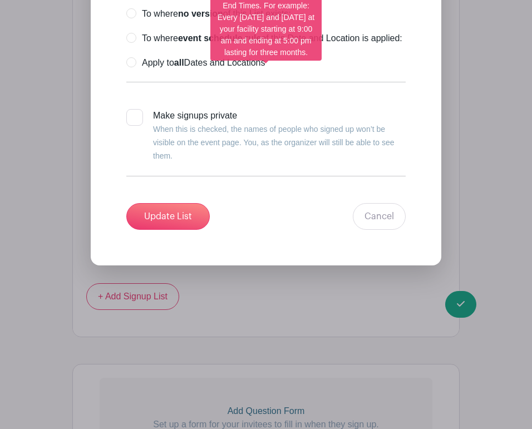
scroll to position [2734, 0]
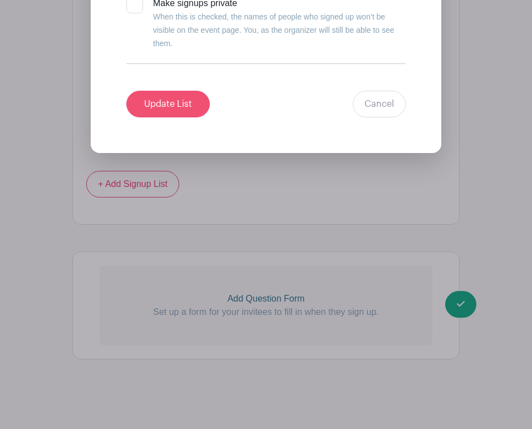
click at [187, 110] on input "Update List" at bounding box center [167, 104] width 83 height 27
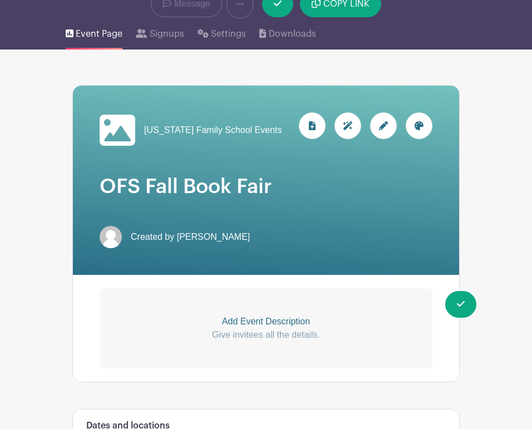
scroll to position [41, 0]
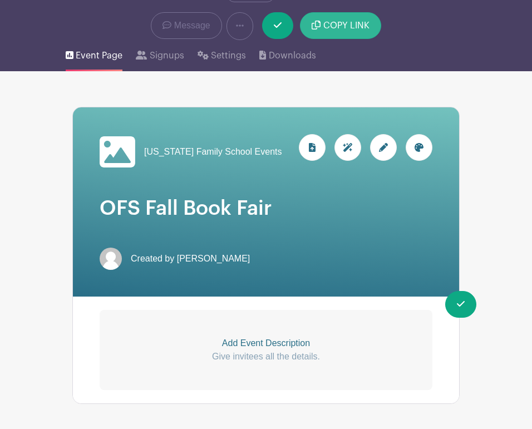
click at [329, 29] on span "COPY LINK" at bounding box center [346, 25] width 46 height 9
